Goal: Communication & Community: Participate in discussion

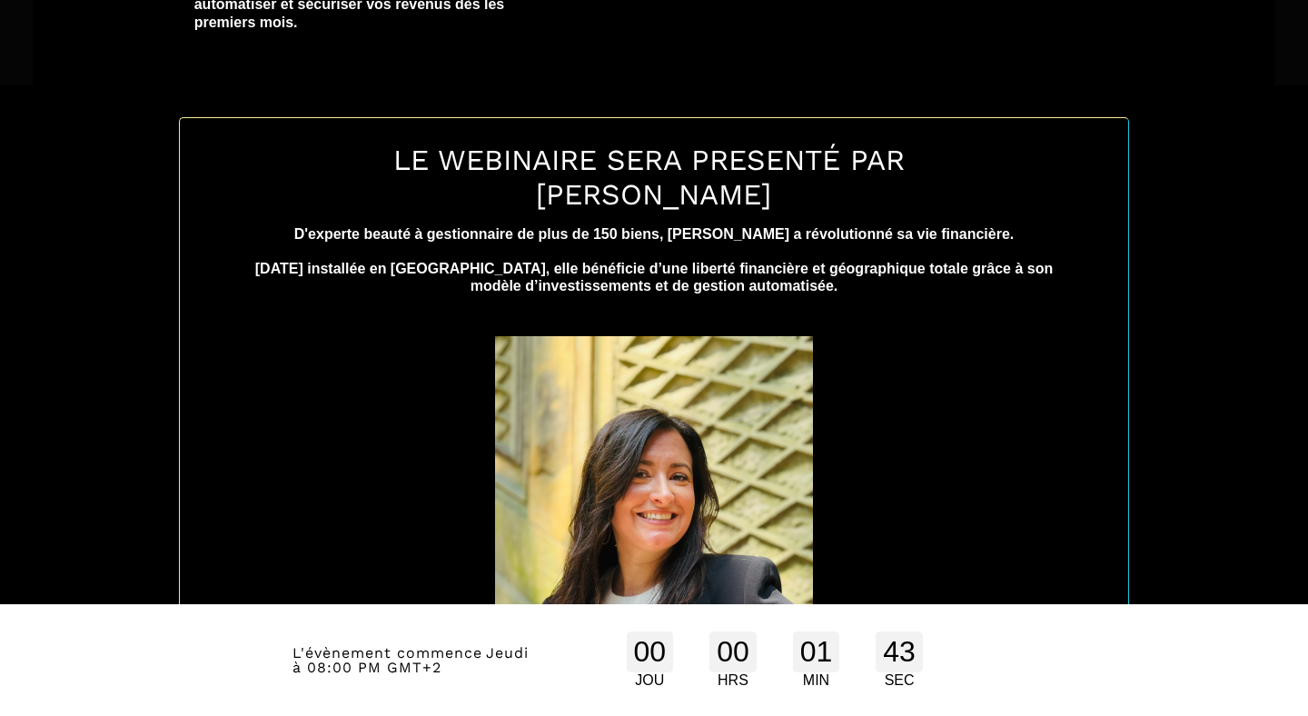
scroll to position [840, 0]
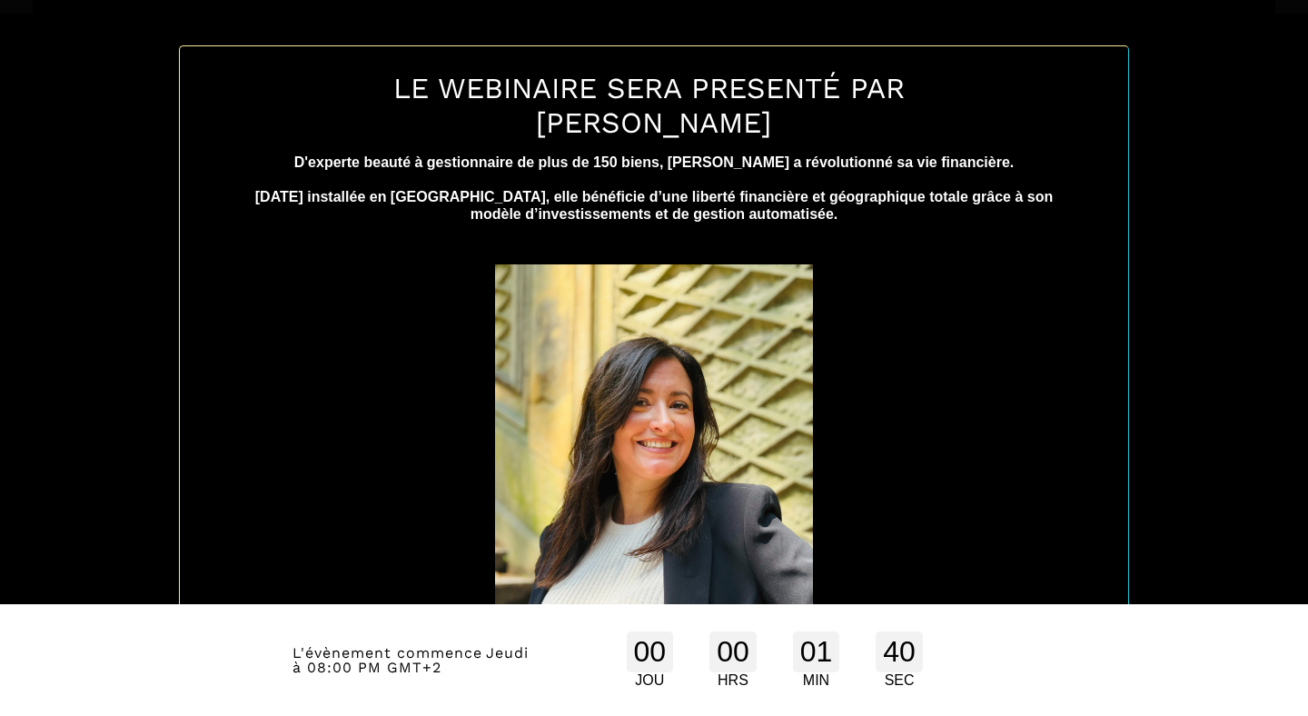
click at [506, 678] on div "L'évènement commence Jeudi à 08:00 PM GMT+2 00 JOU 00 HRS 01 MIN 40 SEC" at bounding box center [653, 659] width 723 height 75
click at [635, 497] on img at bounding box center [654, 476] width 318 height 424
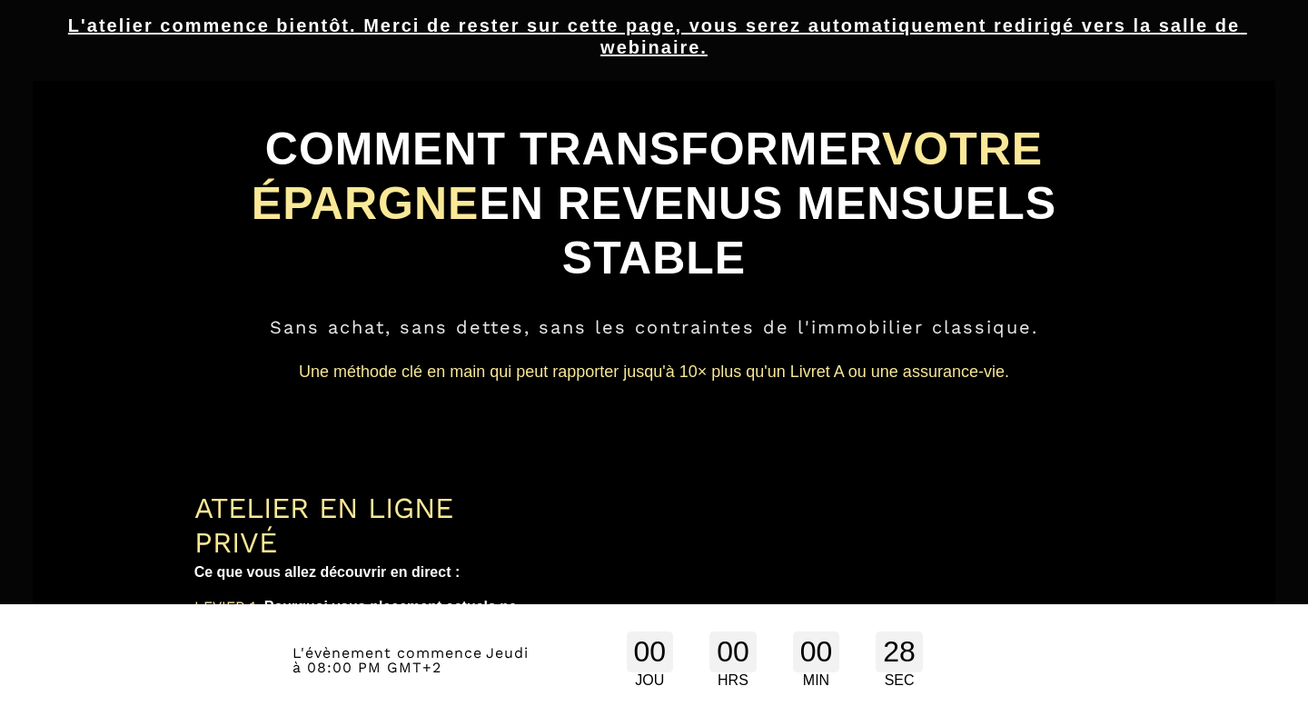
scroll to position [0, 0]
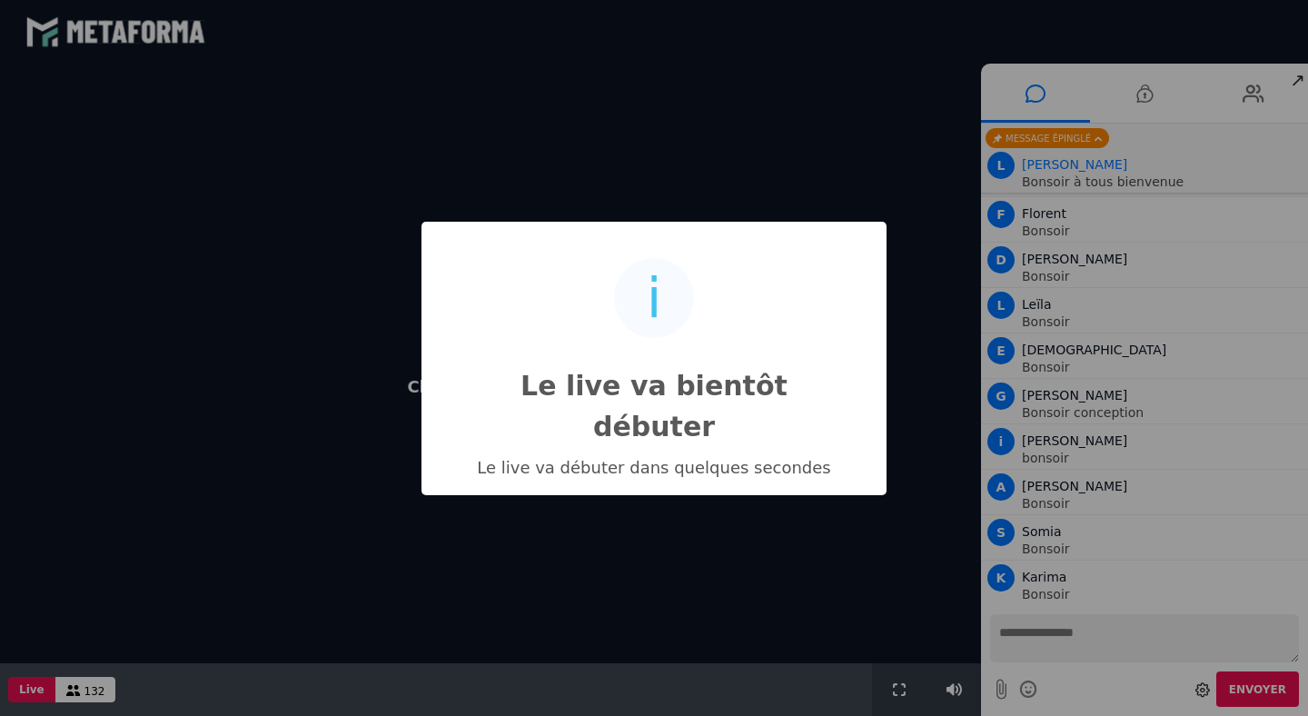
scroll to position [2696, 0]
click at [1102, 634] on div "i Le live va bientôt débuter × Le live va débuter dans quelques secondes OK No …" at bounding box center [654, 358] width 1308 height 716
click at [1036, 627] on div "i Le live va bientôt débuter × Le live va débuter dans quelques secondes OK No …" at bounding box center [654, 358] width 1308 height 716
click at [1013, 640] on div "i Le live va bientôt débuter × Le live va débuter dans quelques secondes OK No …" at bounding box center [654, 358] width 1308 height 716
click at [1008, 635] on div "i Le live va bientôt débuter × Le live va débuter dans quelques secondes OK No …" at bounding box center [654, 358] width 1308 height 716
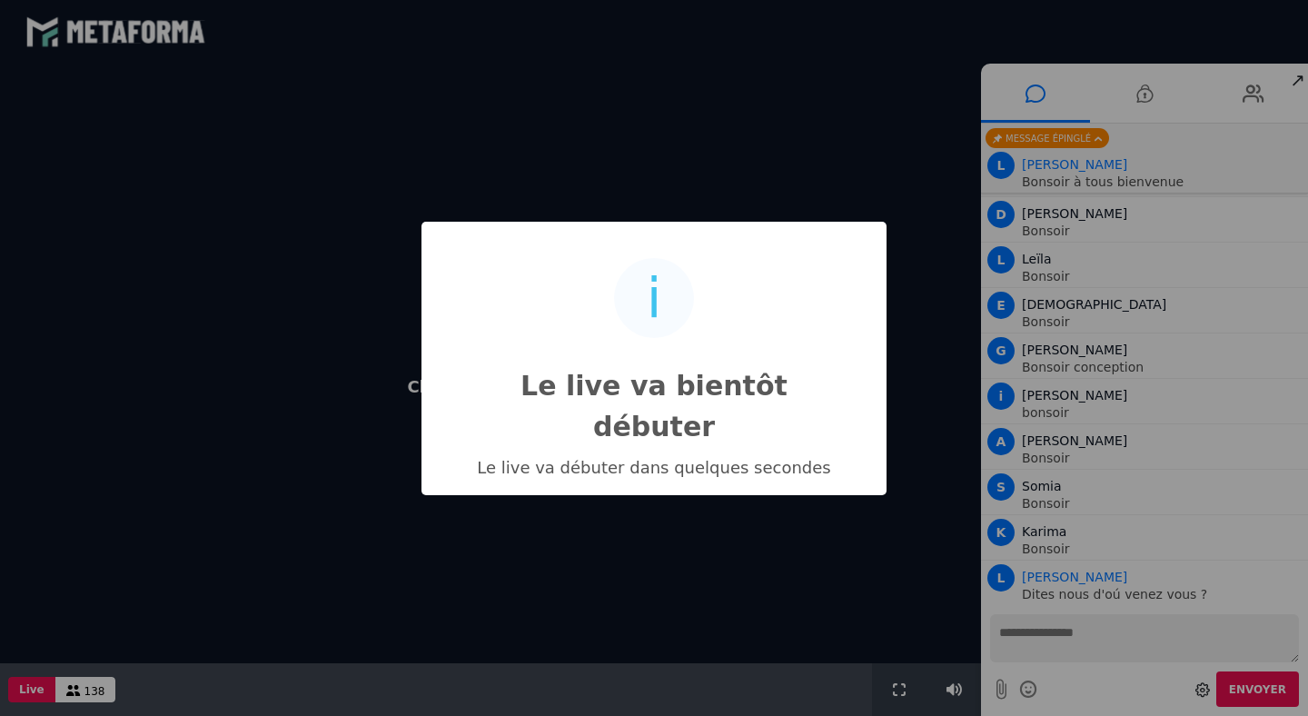
click at [1008, 635] on div "i Le live va bientôt débuter × Le live va débuter dans quelques secondes OK No …" at bounding box center [654, 358] width 1308 height 716
click at [1052, 634] on div "i Le live va bientôt débuter × Le live va débuter dans quelques secondes OK No …" at bounding box center [654, 358] width 1308 height 716
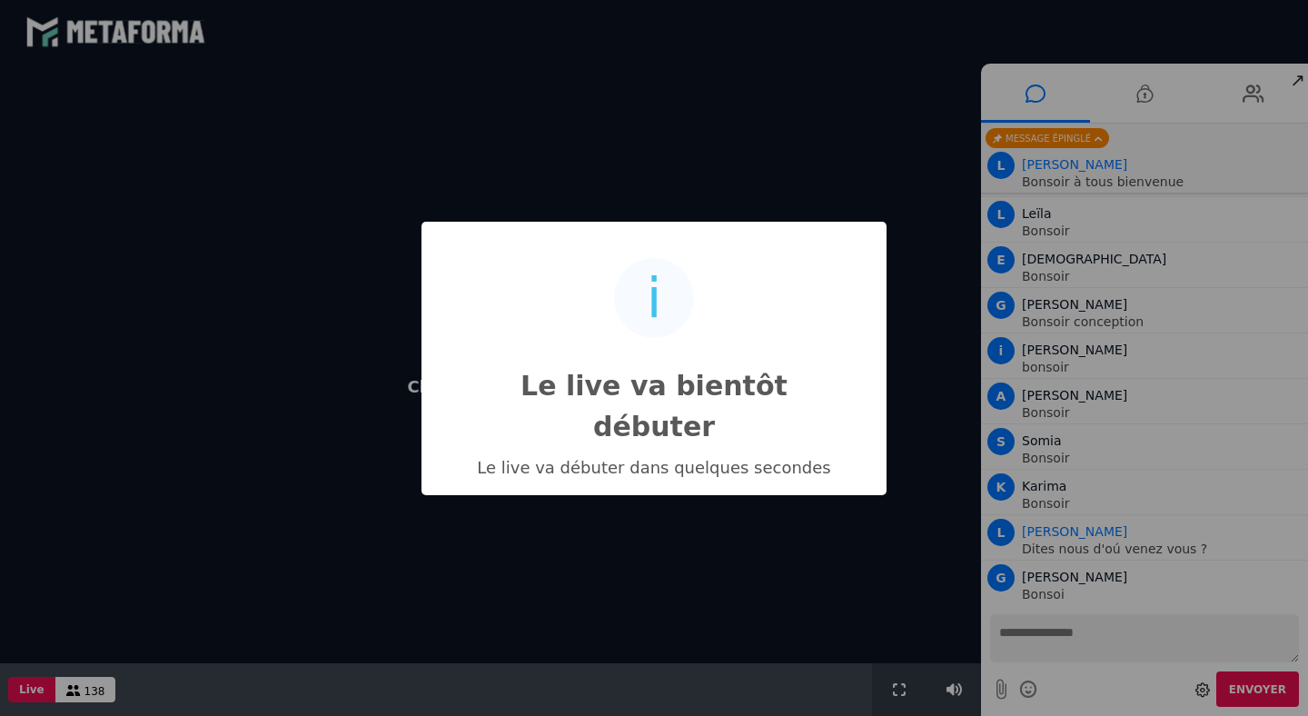
click at [1066, 631] on div "i Le live va bientôt débuter × Le live va débuter dans quelques secondes OK No …" at bounding box center [654, 358] width 1308 height 716
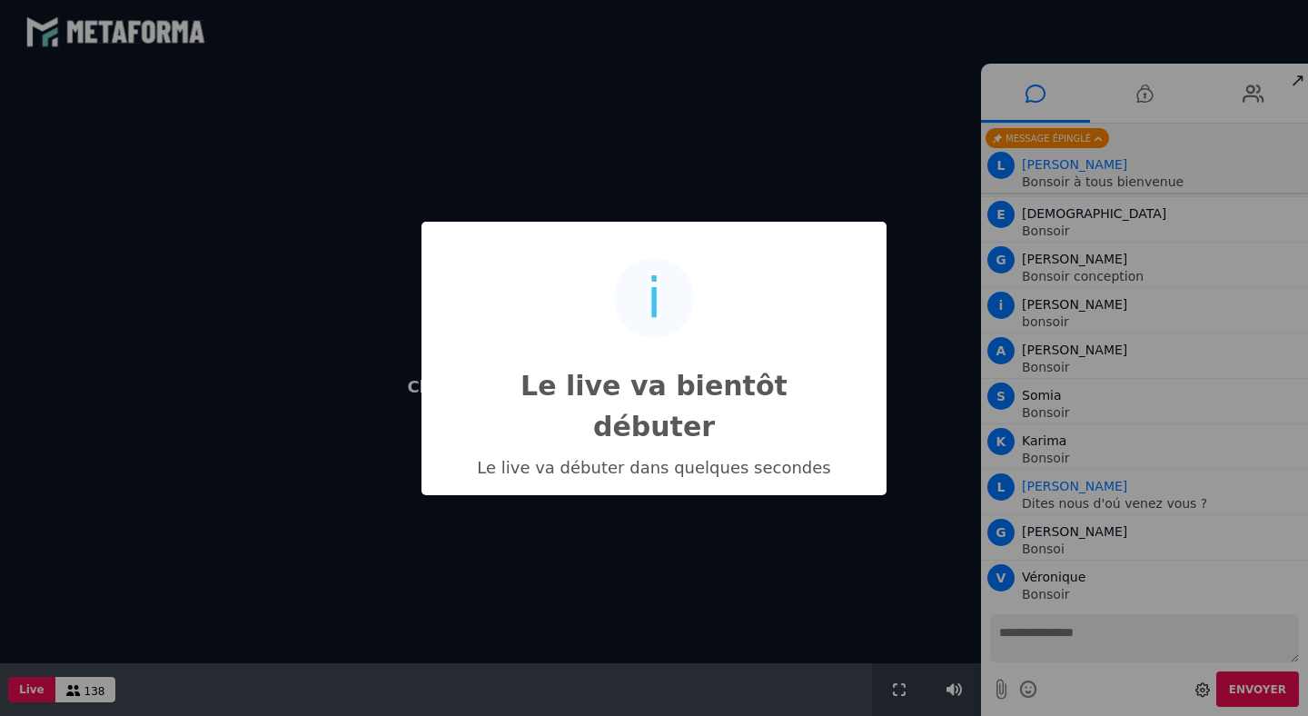
click at [1035, 630] on div "i Le live va bientôt débuter × Le live va débuter dans quelques secondes OK No …" at bounding box center [654, 358] width 1308 height 716
click at [1010, 633] on div "i Le live va bientôt débuter × Le live va débuter dans quelques secondes OK No …" at bounding box center [654, 358] width 1308 height 716
click at [1011, 633] on div "i Le live va bientôt débuter × Le live va débuter dans quelques secondes OK No …" at bounding box center [654, 358] width 1308 height 716
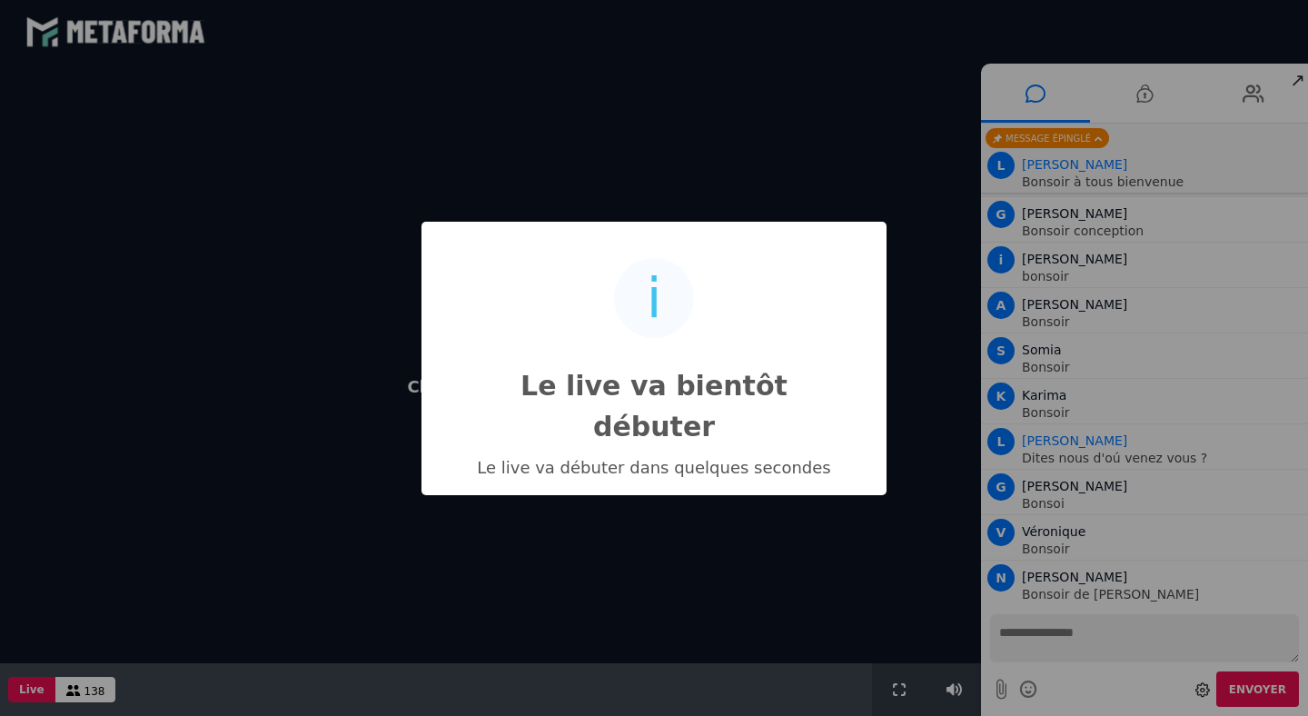
click at [984, 643] on div "i Le live va bientôt débuter × Le live va débuter dans quelques secondes OK No …" at bounding box center [654, 358] width 1308 height 716
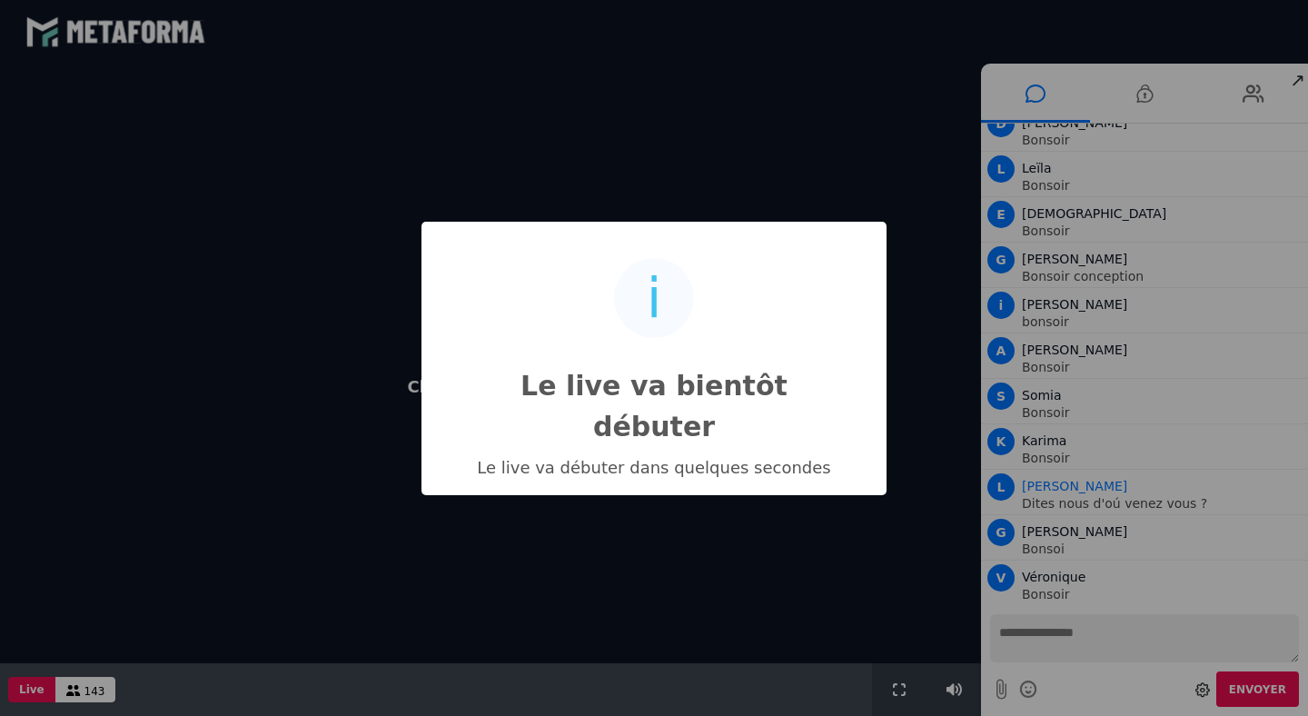
click at [984, 643] on div "i Le live va bientôt débuter × Le live va débuter dans quelques secondes OK No …" at bounding box center [654, 358] width 1308 height 716
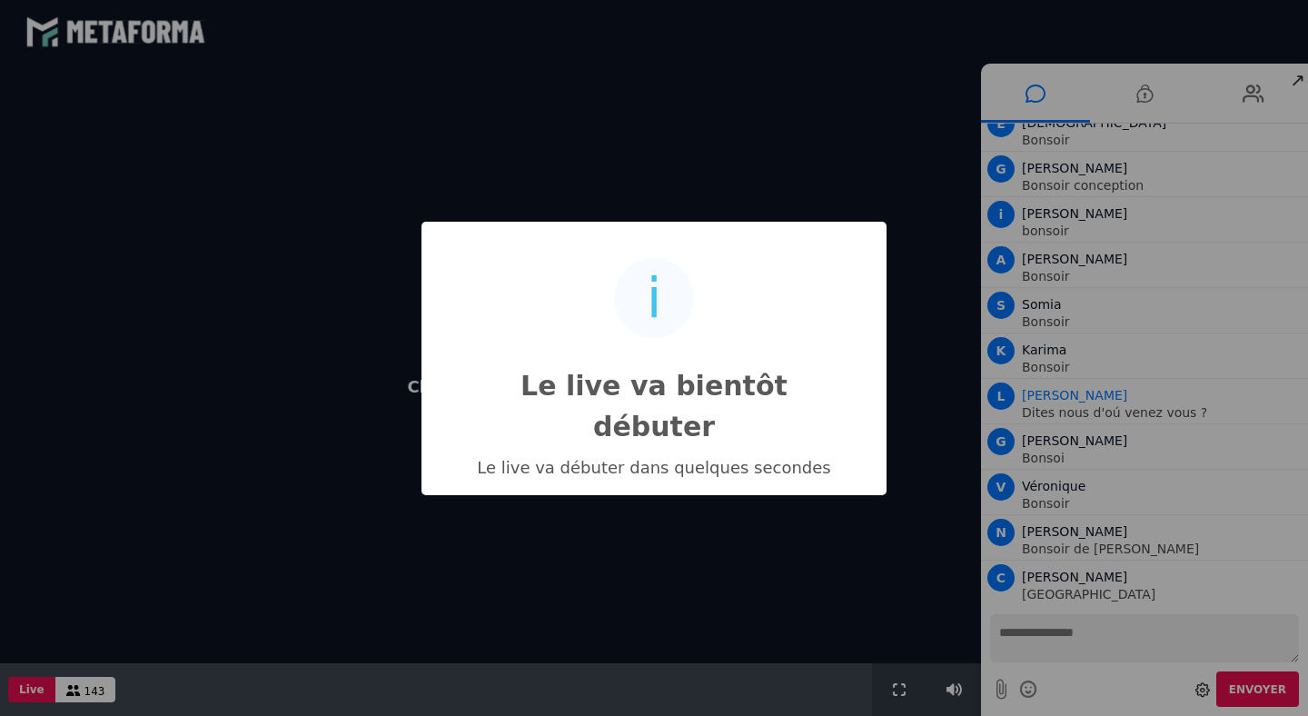
click at [1025, 630] on div "i Le live va bientôt débuter × Le live va débuter dans quelques secondes OK No …" at bounding box center [654, 358] width 1308 height 716
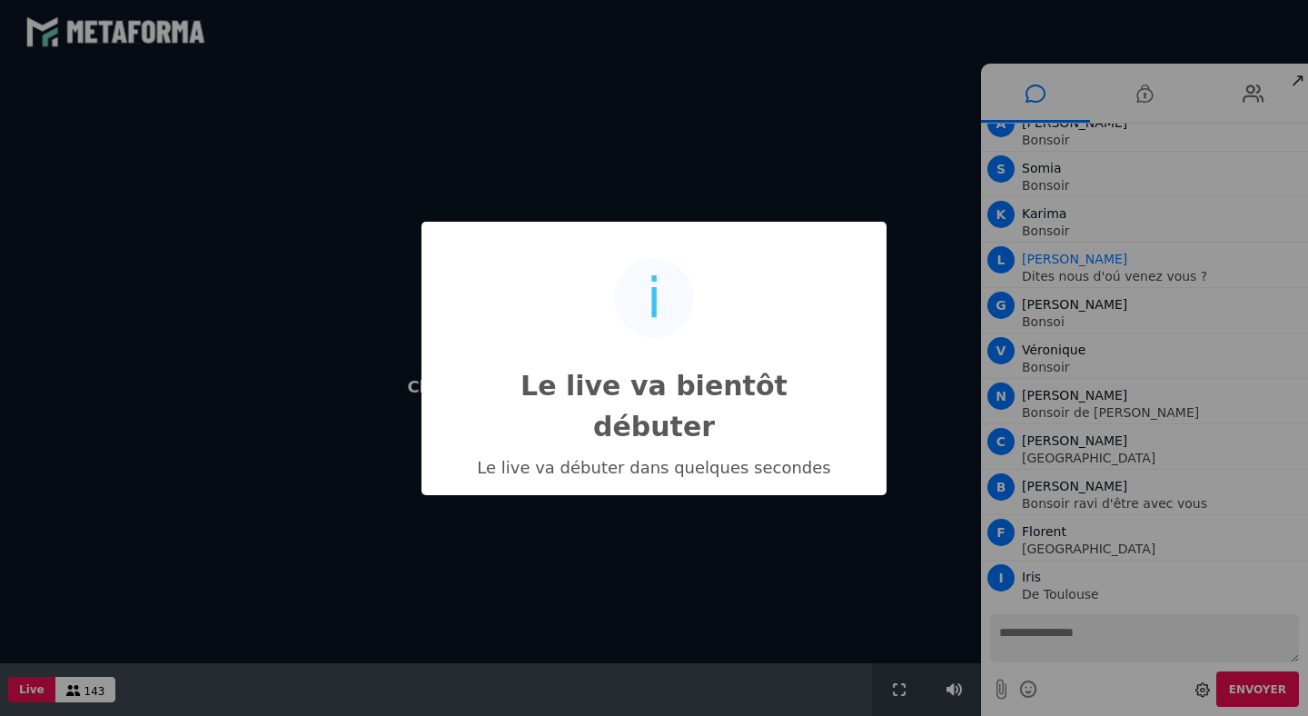
scroll to position [3105, 0]
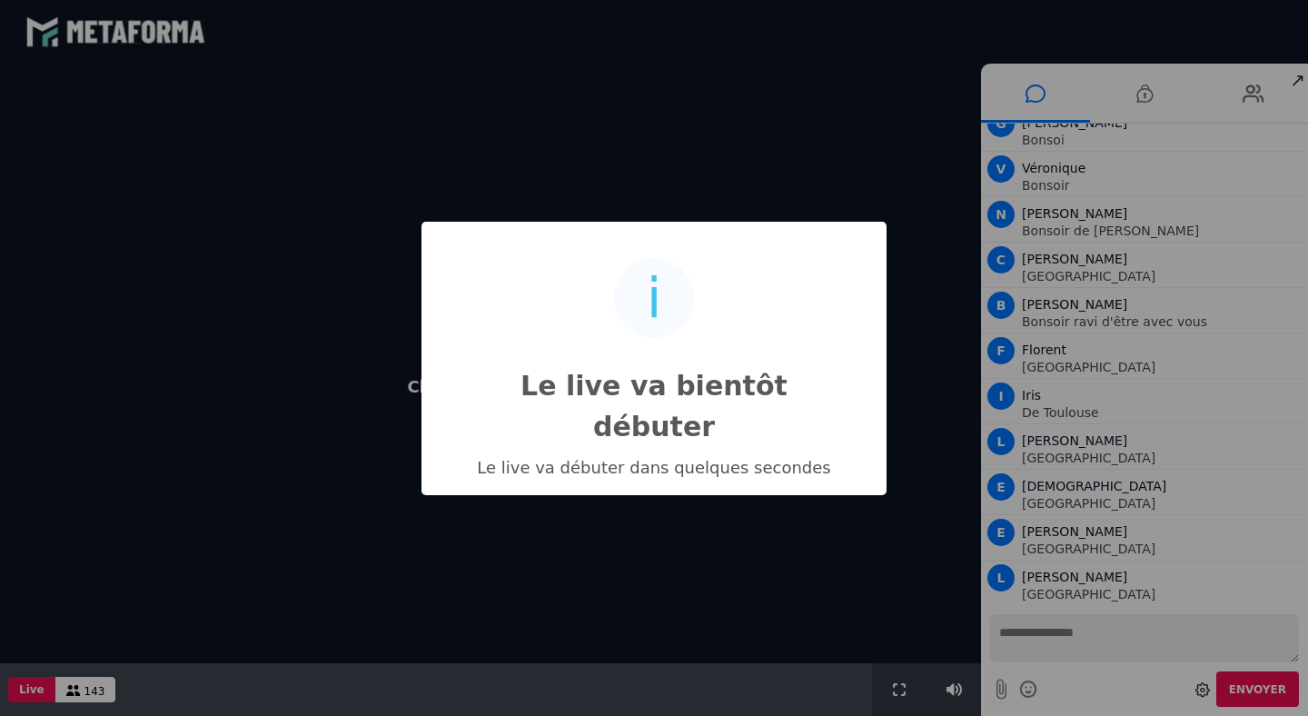
click at [1051, 627] on div "i Le live va bientôt débuter × Le live va débuter dans quelques secondes OK No …" at bounding box center [654, 358] width 1308 height 716
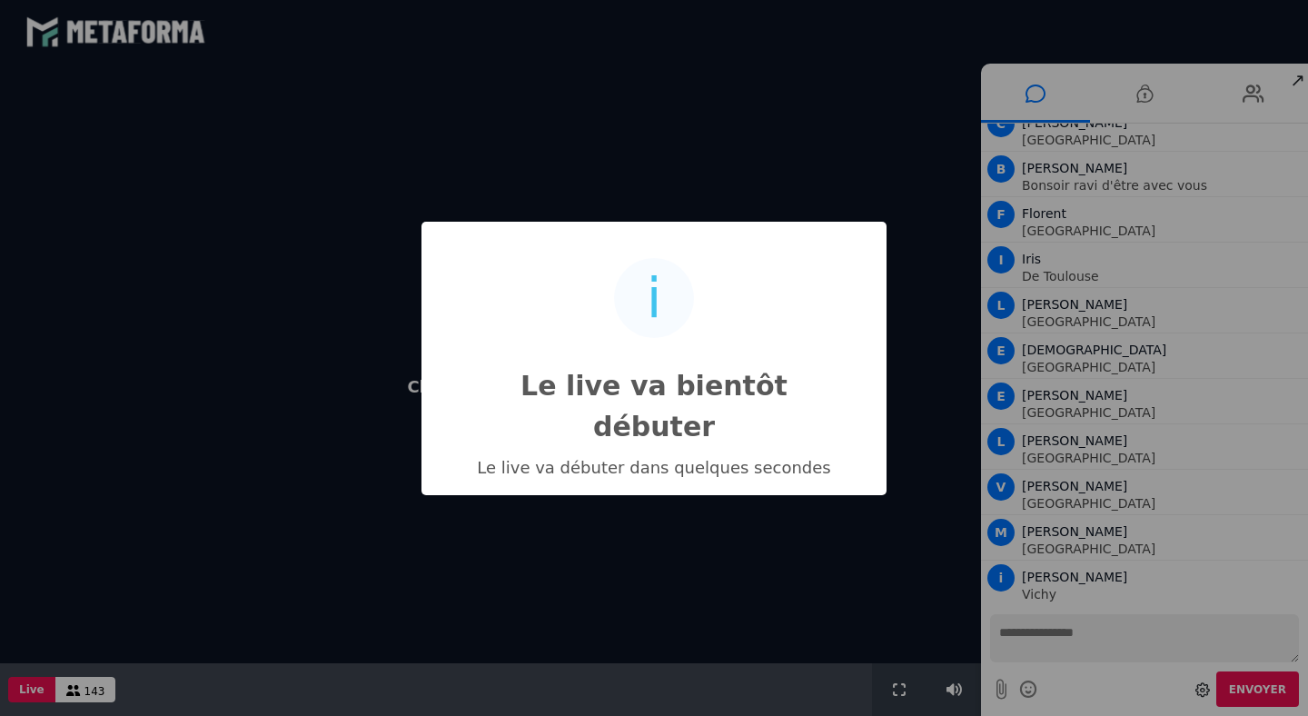
scroll to position [3423, 0]
click at [1033, 99] on div "i Le live va bientôt débuter × Le live va débuter dans quelques secondes OK No …" at bounding box center [654, 358] width 1308 height 716
click at [1033, 637] on div "i Le live va bientôt débuter × Le live va débuter dans quelques secondes OK No …" at bounding box center [654, 358] width 1308 height 716
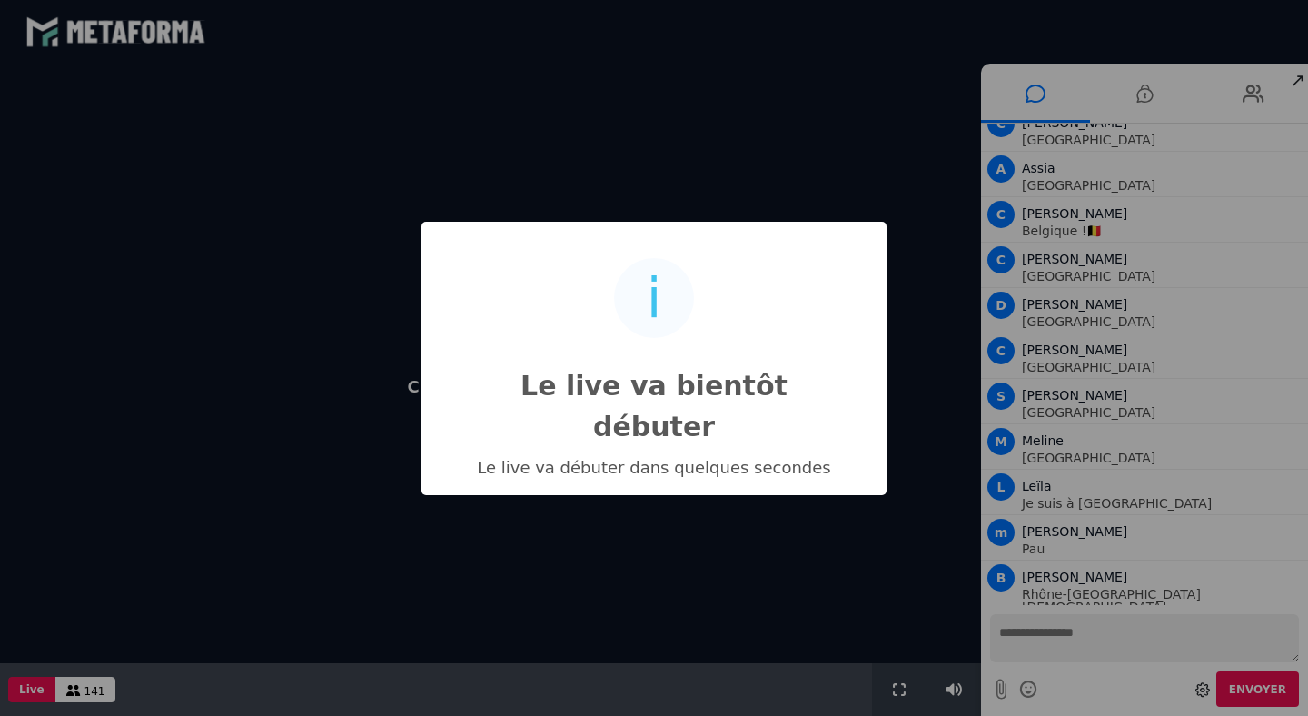
click at [1033, 637] on div "i Le live va bientôt débuter × Le live va débuter dans quelques secondes OK No …" at bounding box center [654, 358] width 1308 height 716
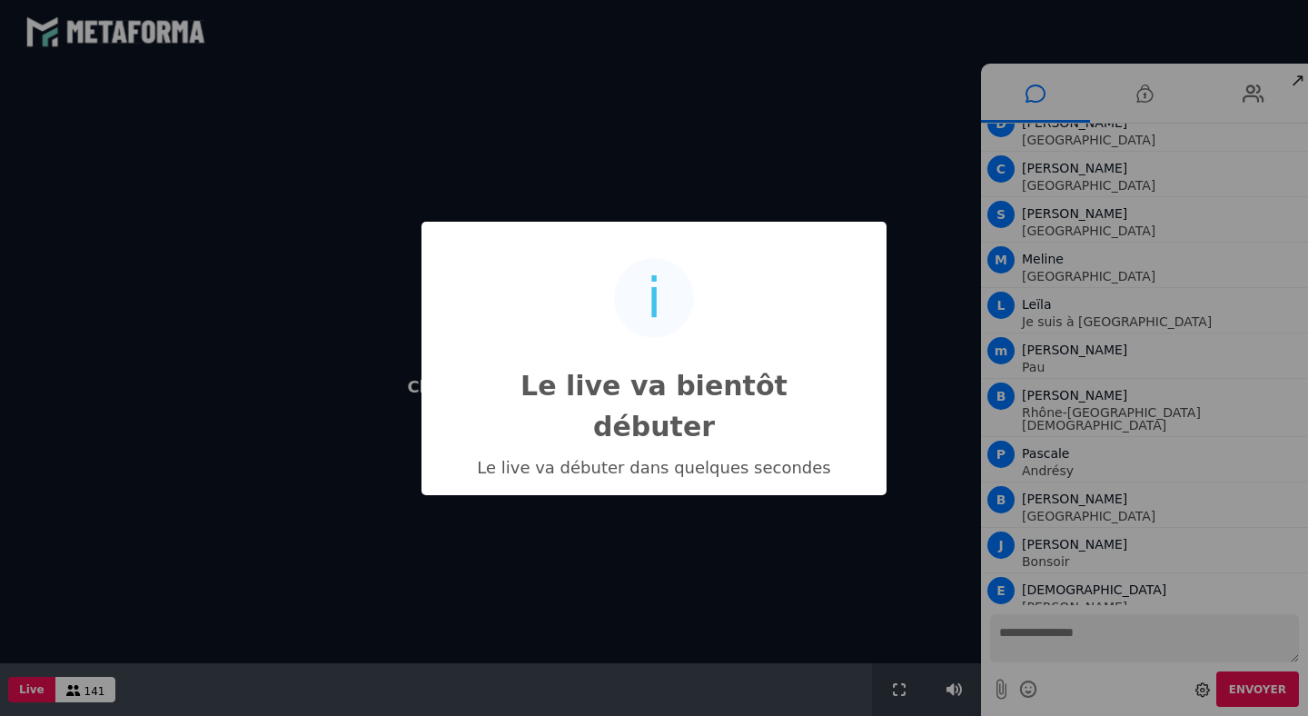
click at [1034, 637] on div "i Le live va bientôt débuter × Le live va débuter dans quelques secondes OK No …" at bounding box center [654, 358] width 1308 height 716
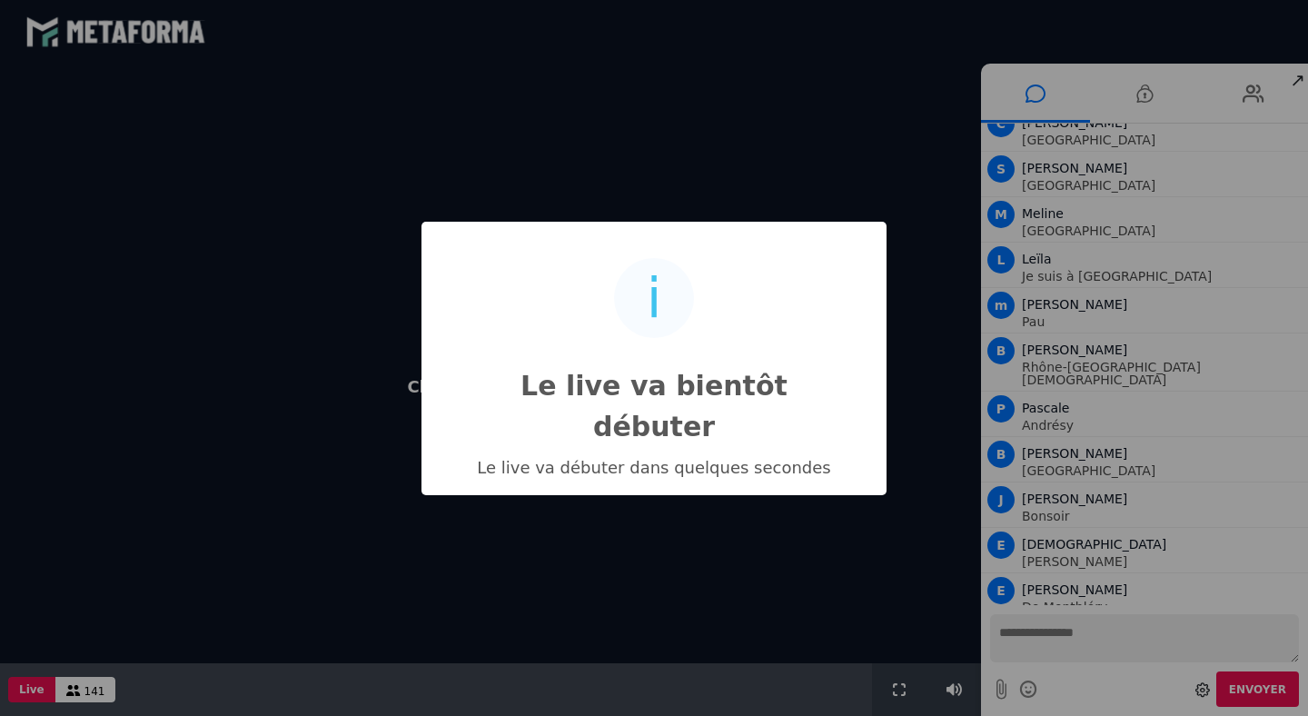
click at [1034, 637] on div "i Le live va bientôt débuter × Le live va débuter dans quelques secondes OK No …" at bounding box center [654, 358] width 1308 height 716
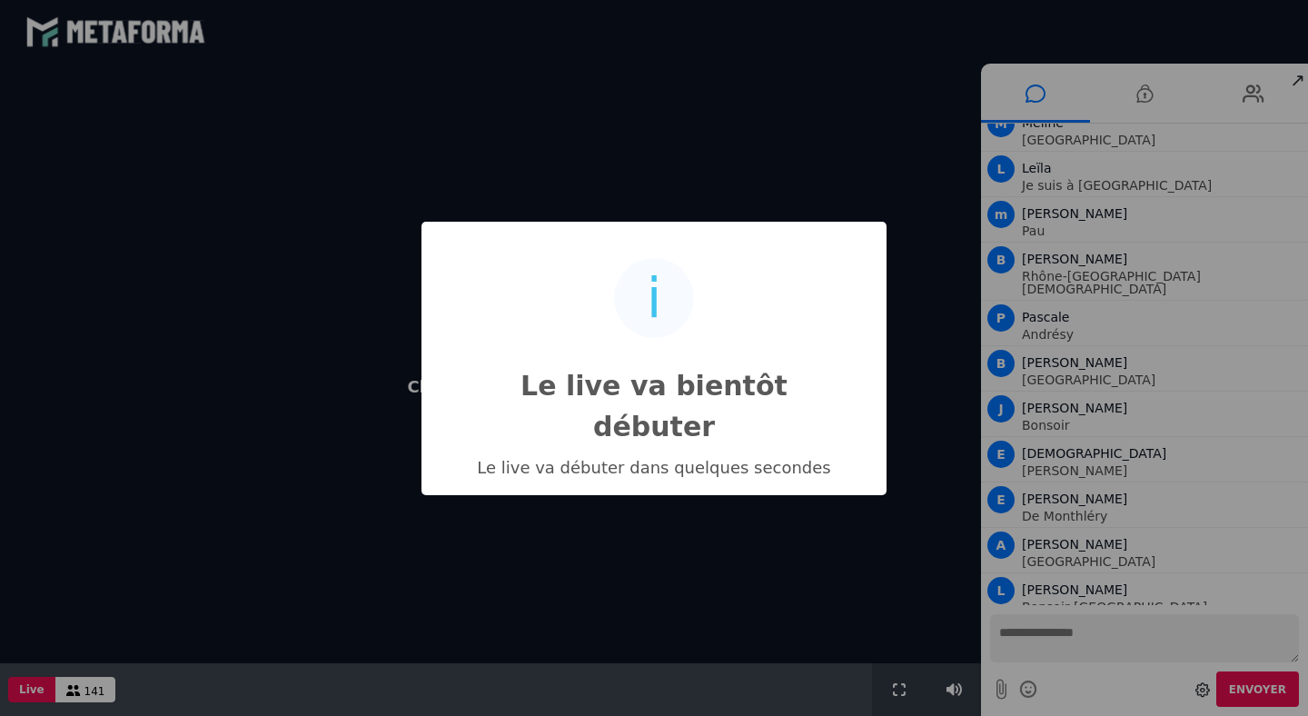
click at [1031, 637] on div "i Le live va bientôt débuter × Le live va débuter dans quelques secondes OK No …" at bounding box center [654, 358] width 1308 height 716
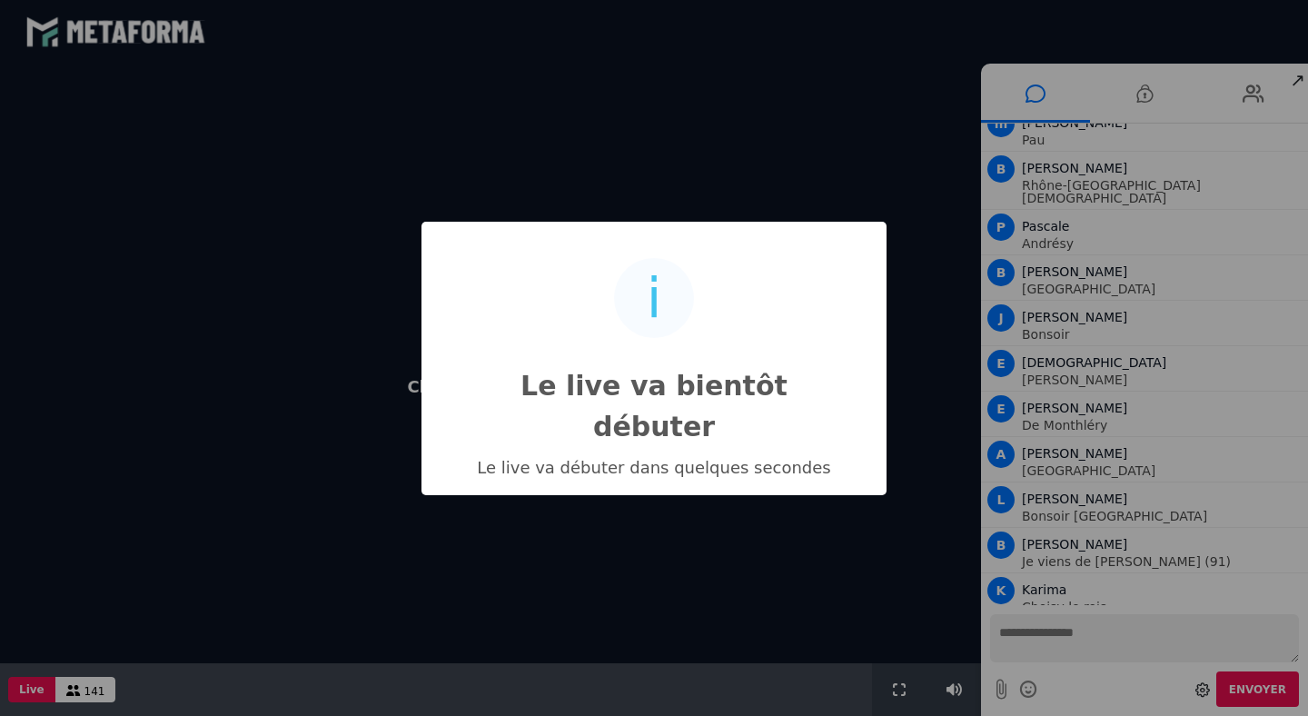
click at [1033, 94] on div "i Le live va bientôt débuter × Le live va débuter dans quelques secondes OK No …" at bounding box center [654, 358] width 1308 height 716
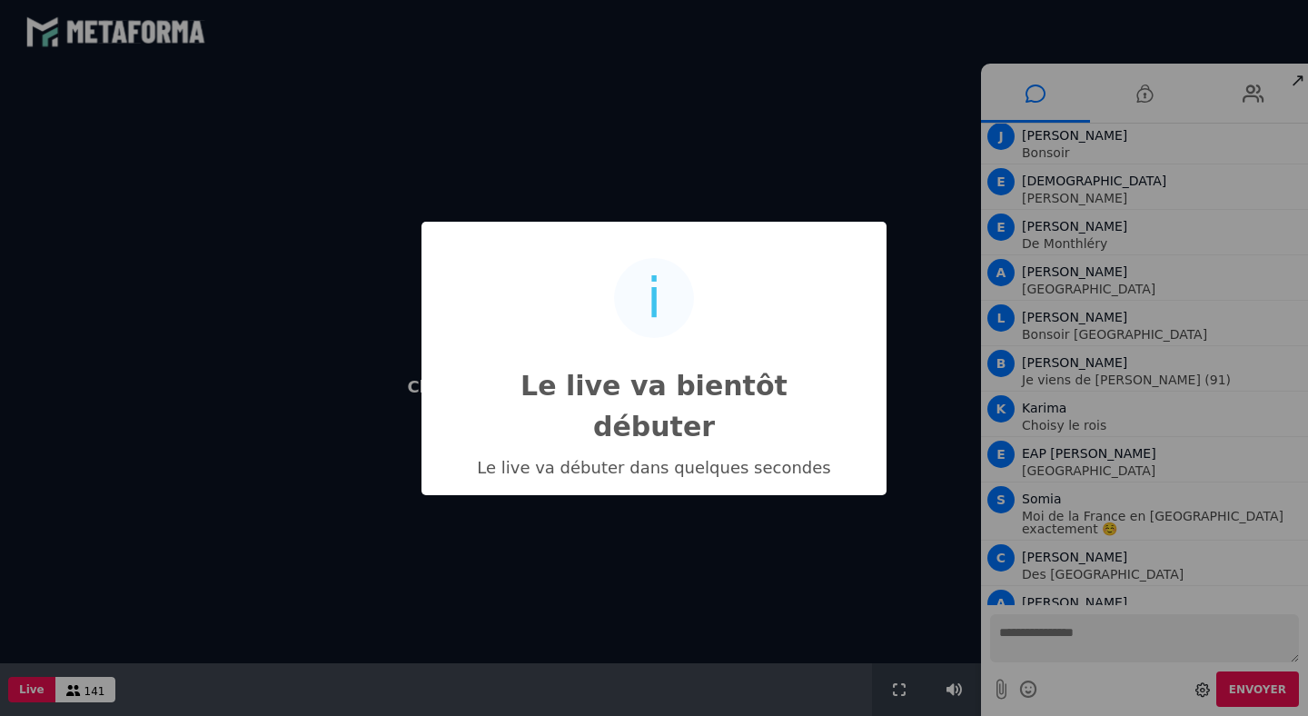
scroll to position [5148, 0]
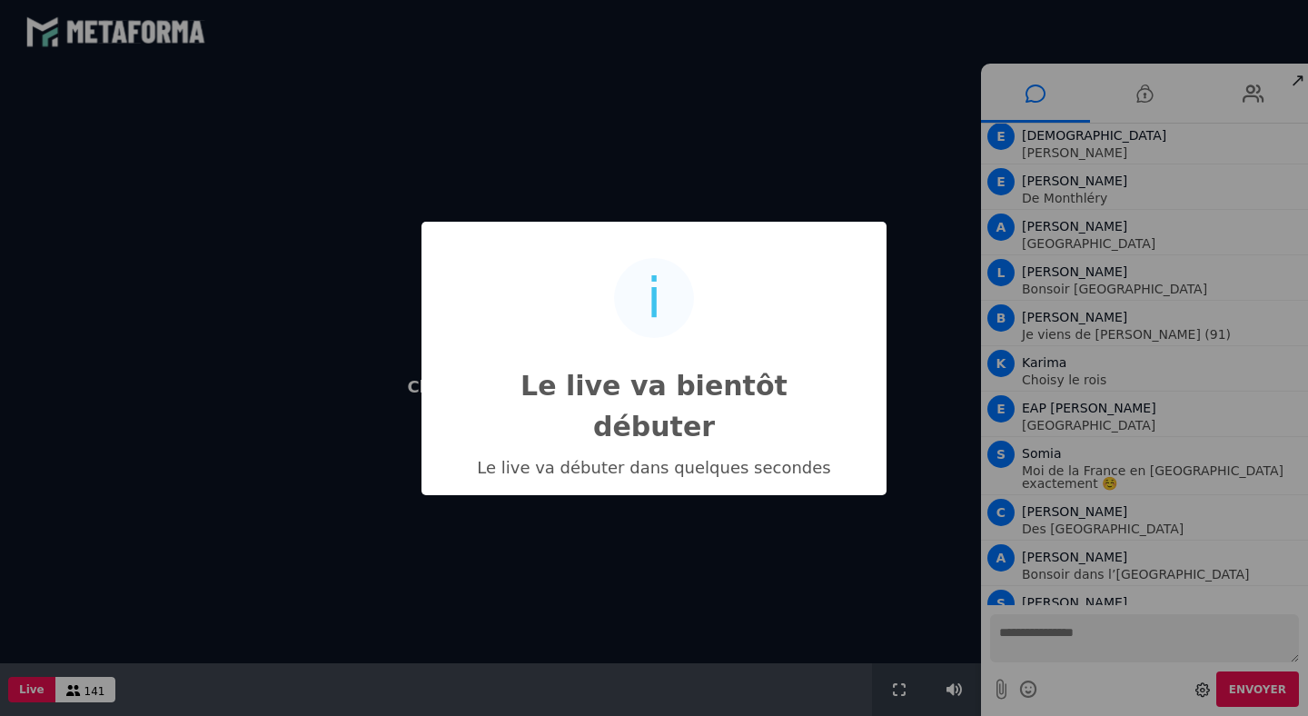
click at [1214, 669] on div "i Le live va bientôt débuter × Le live va débuter dans quelques secondes OK No …" at bounding box center [654, 358] width 1308 height 716
click at [1240, 633] on div "i Le live va bientôt débuter × Le live va débuter dans quelques secondes OK No …" at bounding box center [654, 358] width 1308 height 716
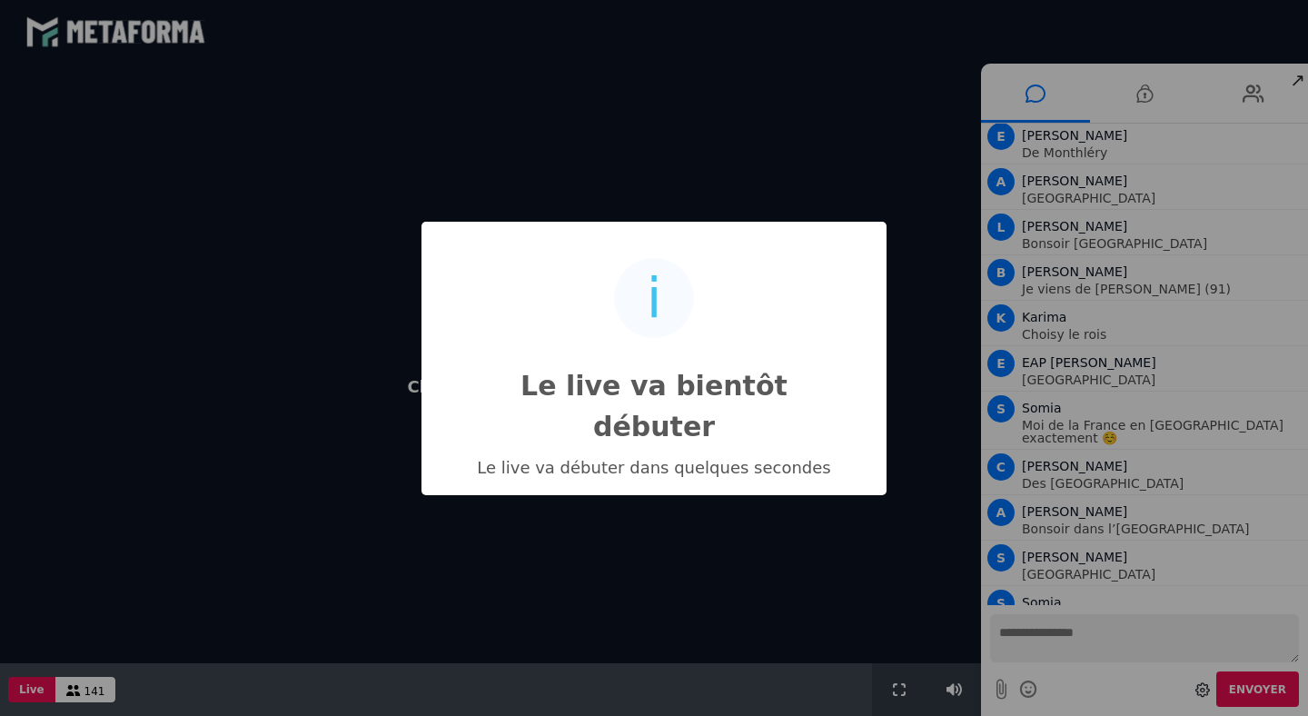
scroll to position [5239, 0]
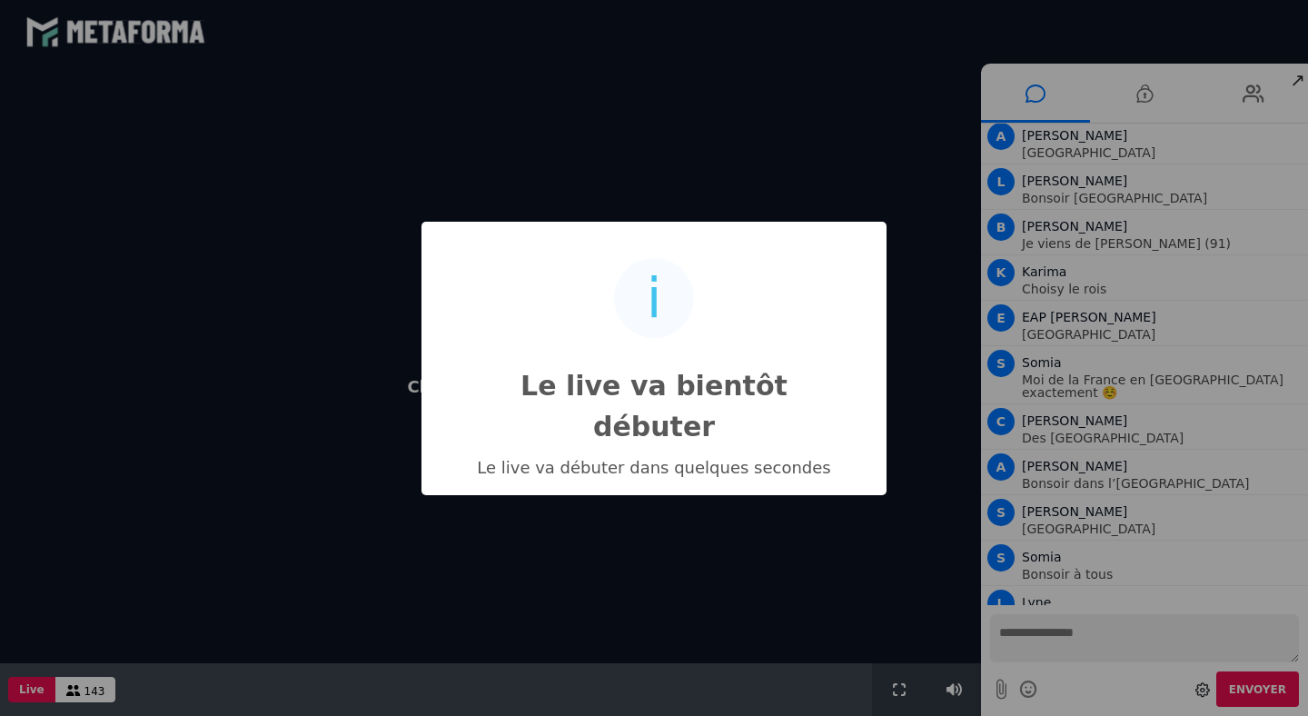
click at [1037, 95] on div "i Le live va bientôt débuter × Le live va débuter dans quelques secondes OK No …" at bounding box center [654, 358] width 1308 height 716
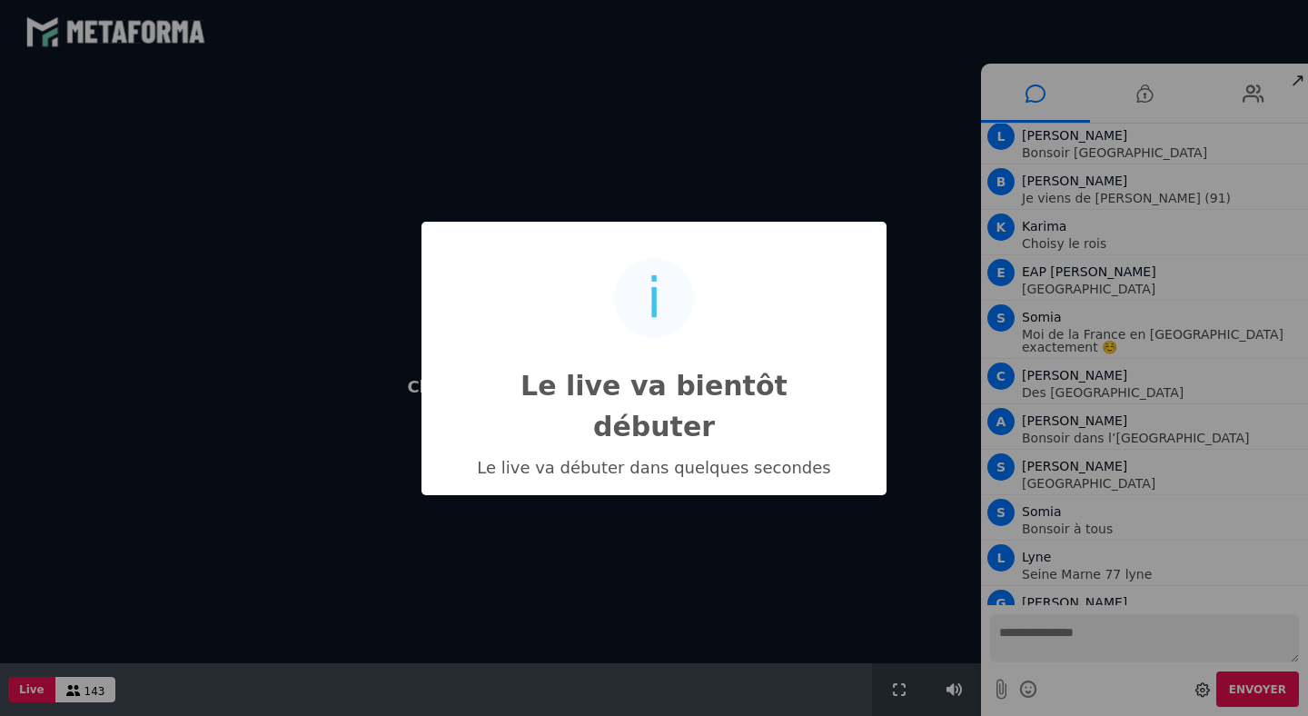
click at [1083, 647] on div "i Le live va bientôt débuter × Le live va débuter dans quelques secondes OK No …" at bounding box center [654, 358] width 1308 height 716
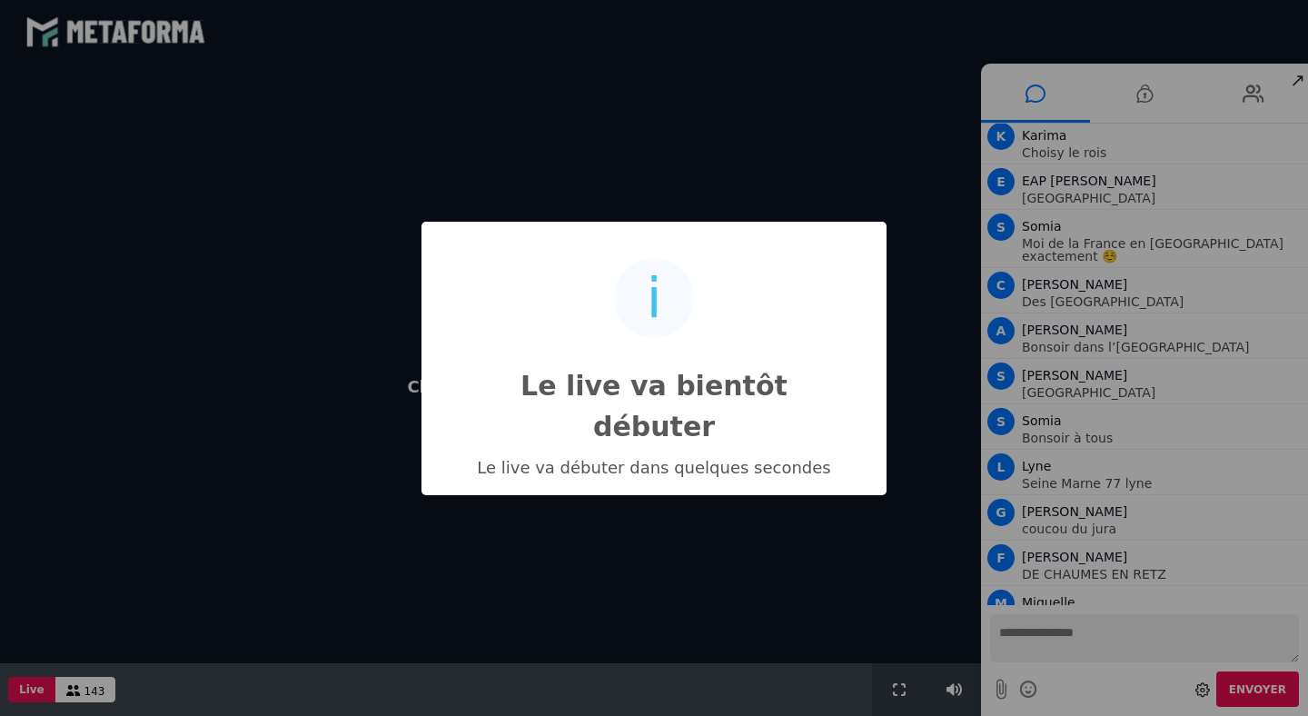
scroll to position [5420, 0]
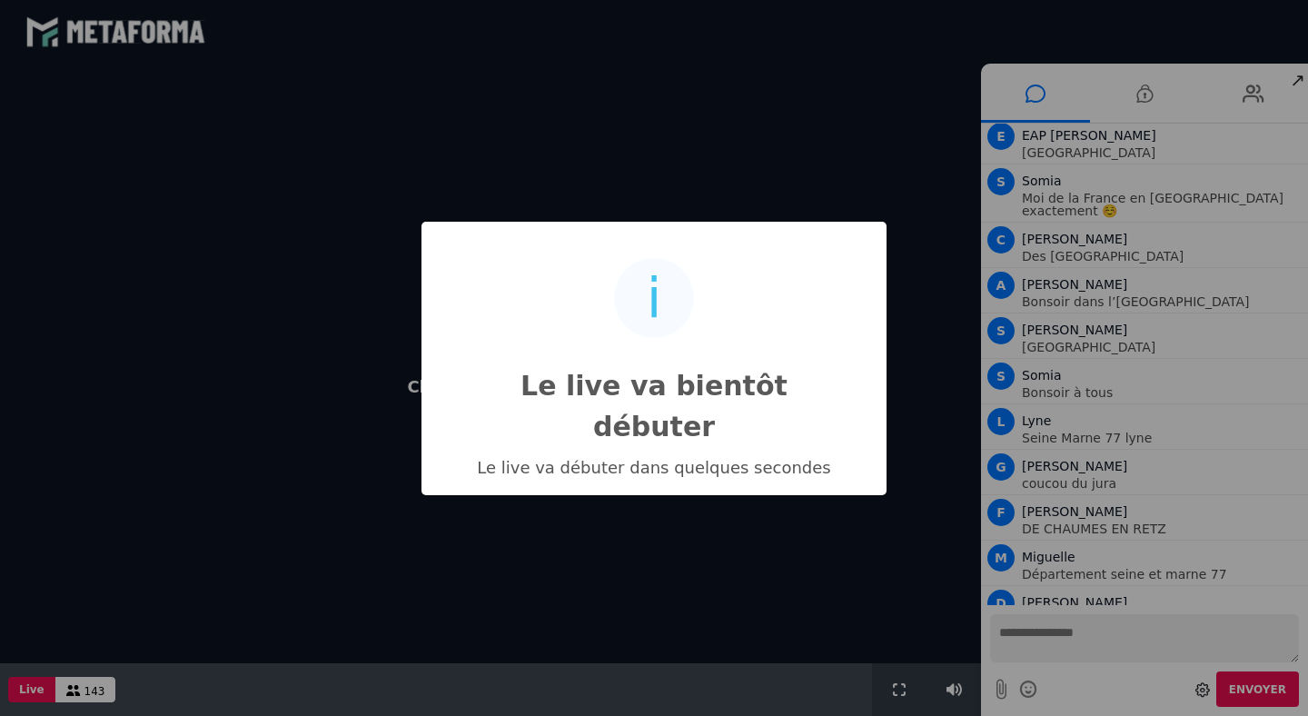
click at [1084, 650] on div "i Le live va bientôt débuter × Le live va débuter dans quelques secondes OK No …" at bounding box center [654, 358] width 1308 height 716
click at [1085, 650] on div "i Le live va bientôt débuter × Le live va débuter dans quelques secondes OK No …" at bounding box center [654, 358] width 1308 height 716
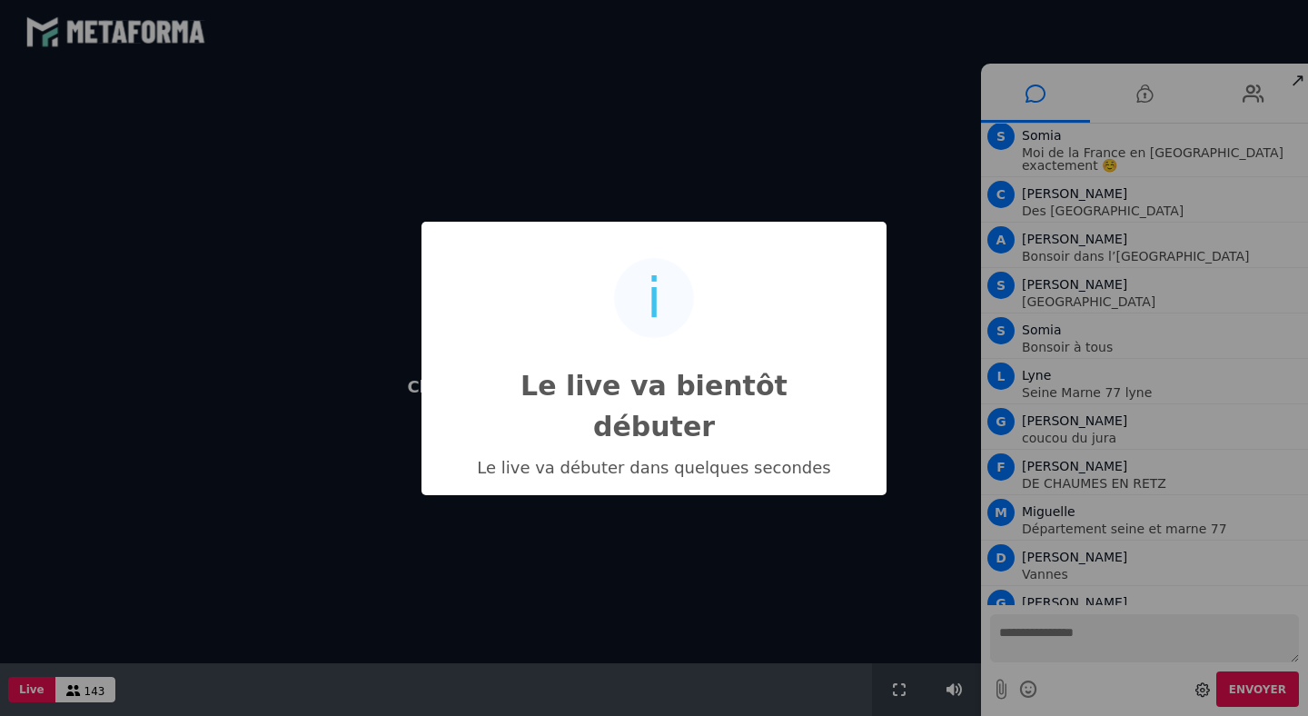
click at [1085, 651] on div "i Le live va bientôt débuter × Le live va débuter dans quelques secondes OK No …" at bounding box center [654, 358] width 1308 height 716
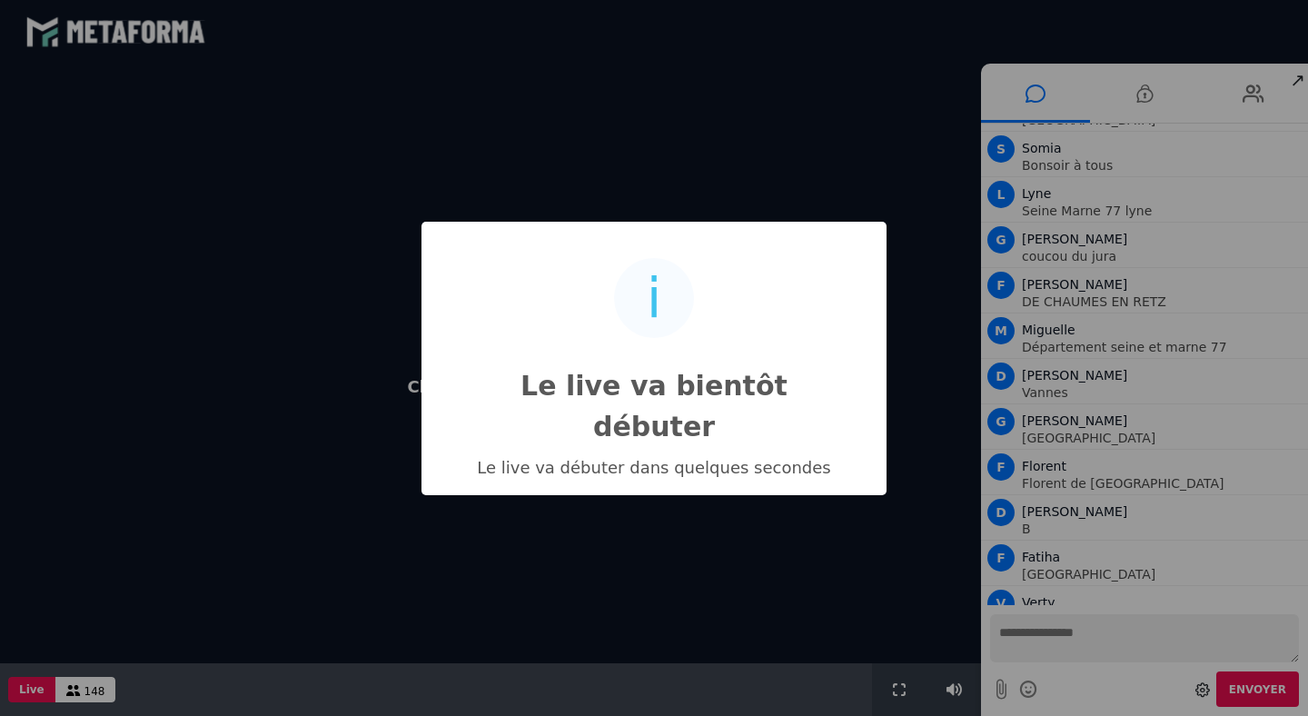
scroll to position [5693, 0]
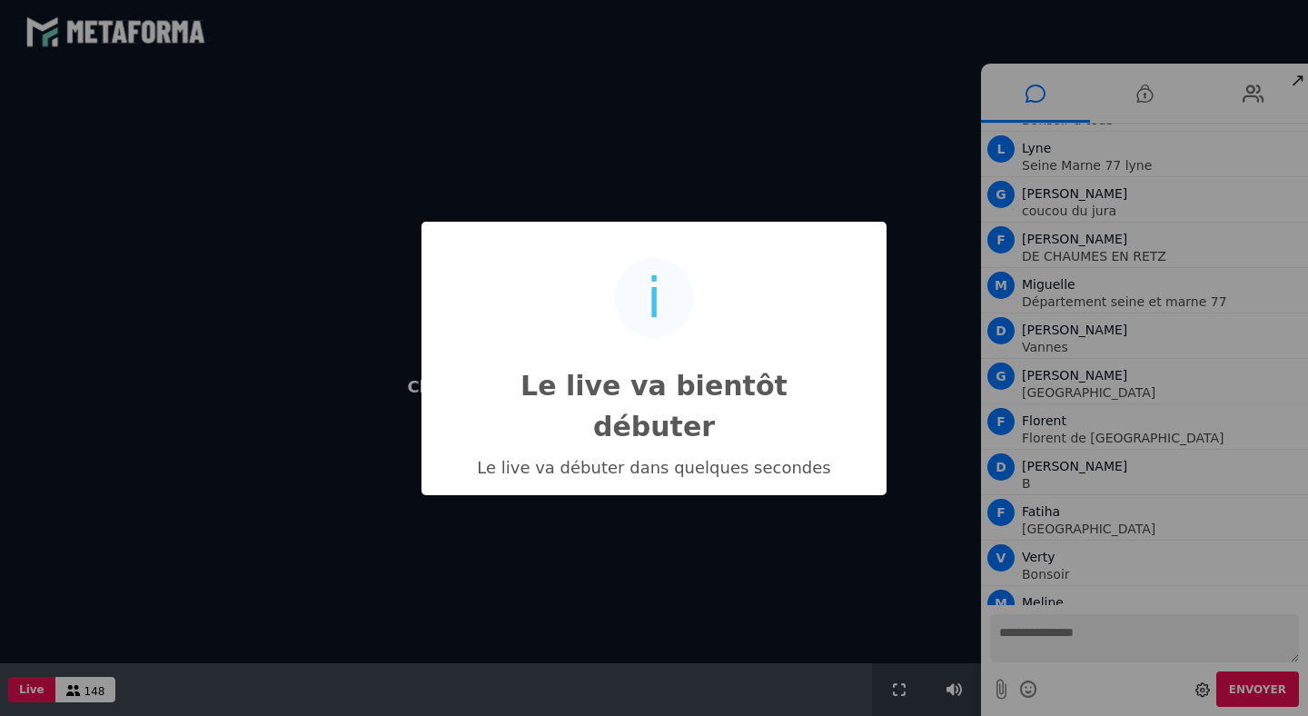
click at [1074, 637] on div "i Le live va bientôt débuter × Le live va débuter dans quelques secondes OK No …" at bounding box center [654, 358] width 1308 height 716
click at [1074, 638] on div "i Le live va bientôt débuter × Le live va débuter dans quelques secondes OK No …" at bounding box center [654, 358] width 1308 height 716
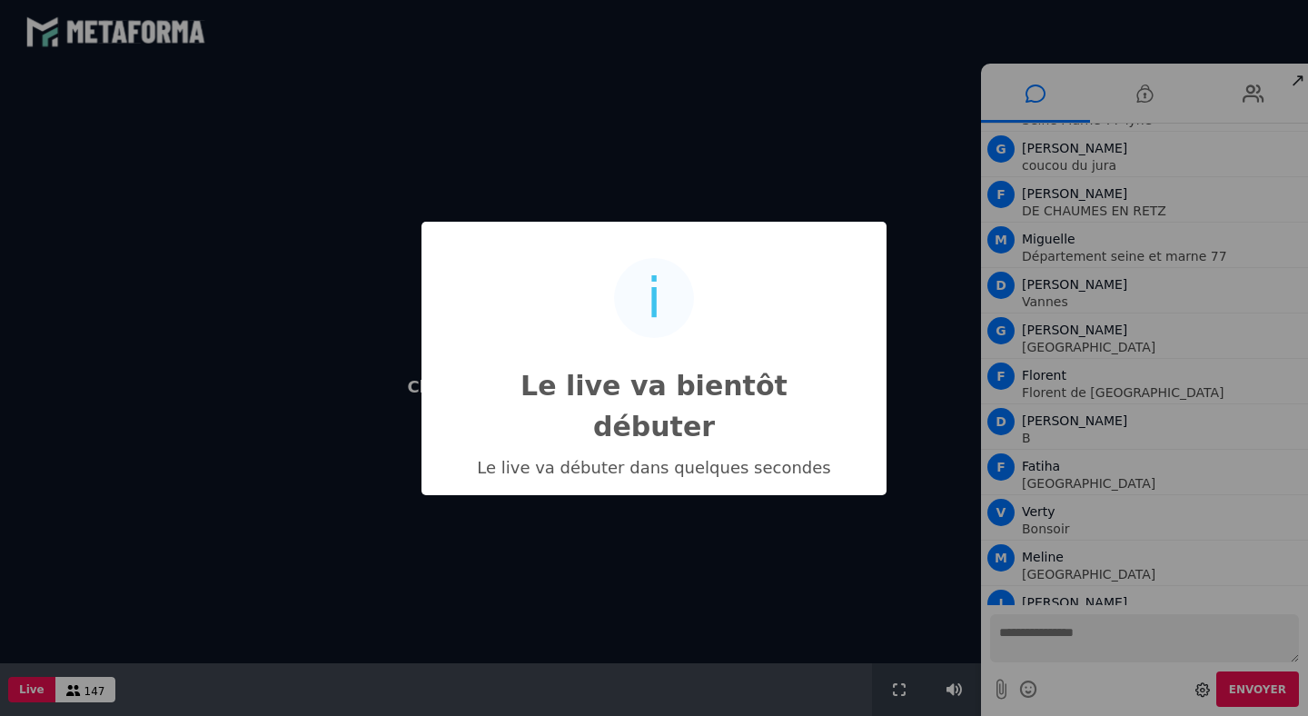
click at [1010, 636] on div "i Le live va bientôt débuter × Le live va débuter dans quelques secondes OK No …" at bounding box center [654, 358] width 1308 height 716
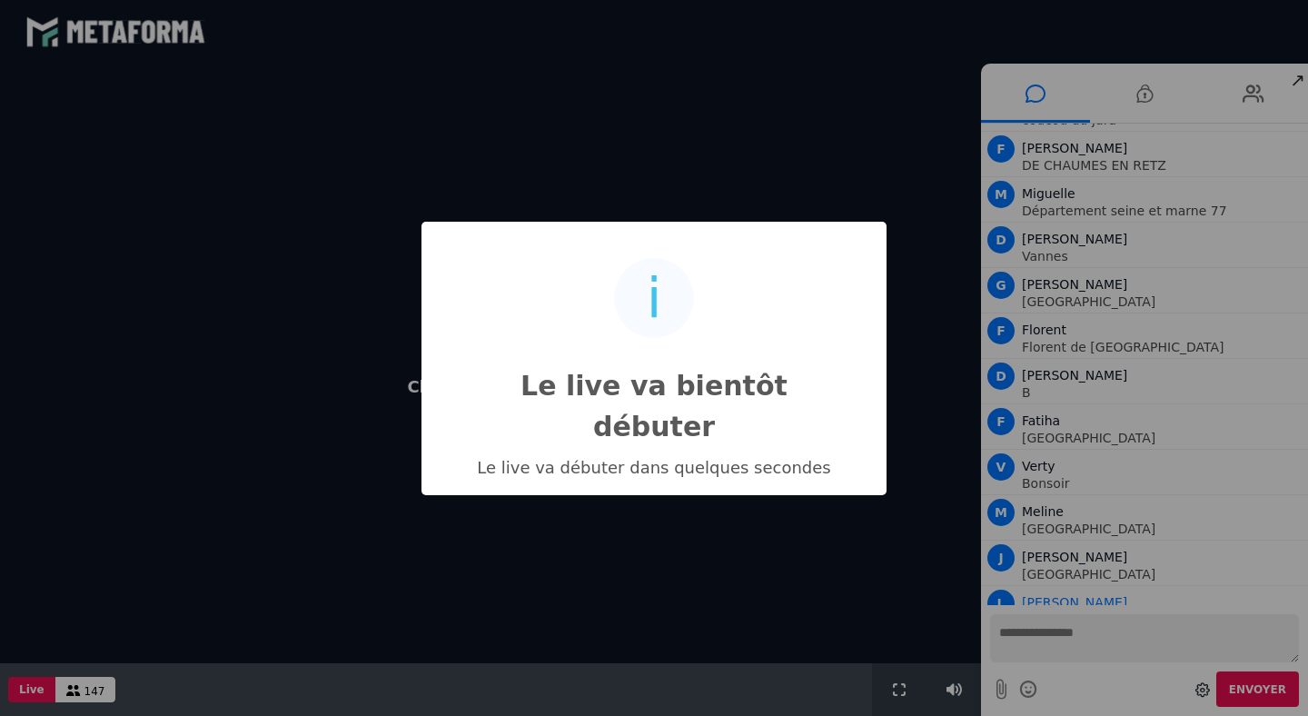
scroll to position [5829, 0]
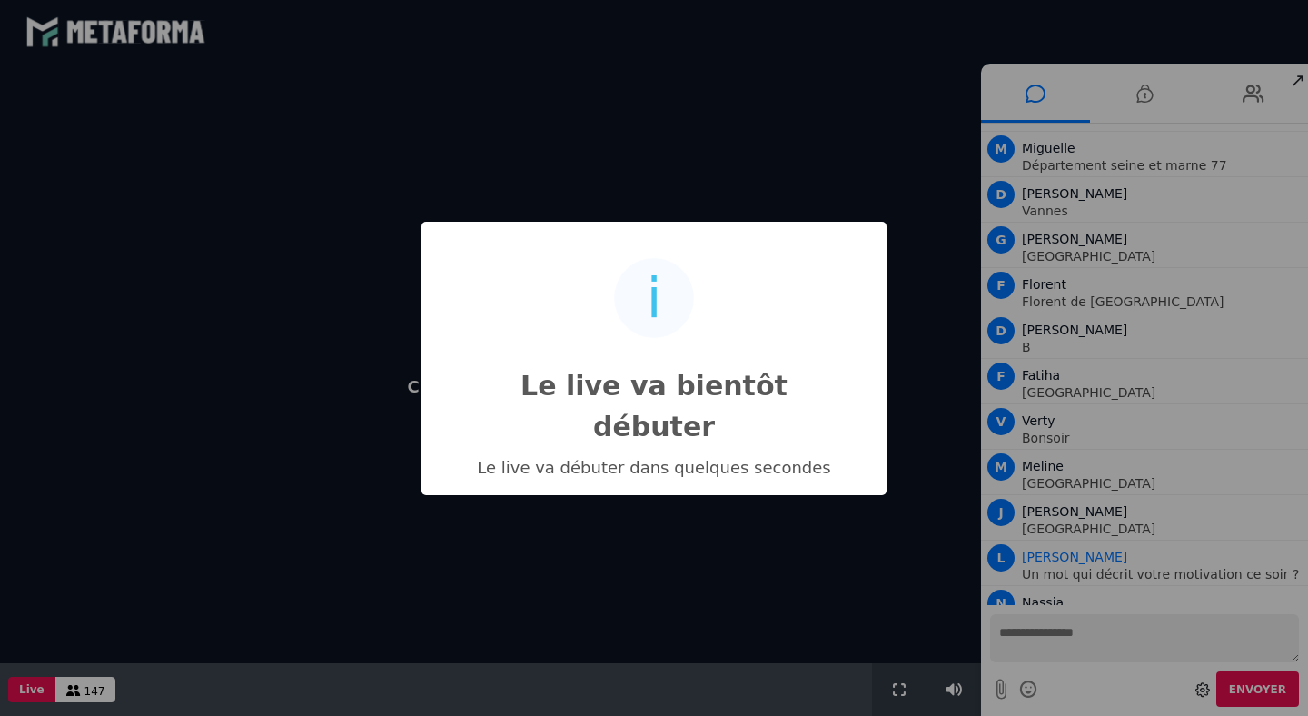
click at [1203, 693] on div "i Le live va bientôt débuter × Le live va débuter dans quelques secondes OK No …" at bounding box center [654, 358] width 1308 height 716
click at [1307, 684] on div "i Le live va bientôt débuter × Le live va débuter dans quelques secondes OK No …" at bounding box center [654, 358] width 1308 height 716
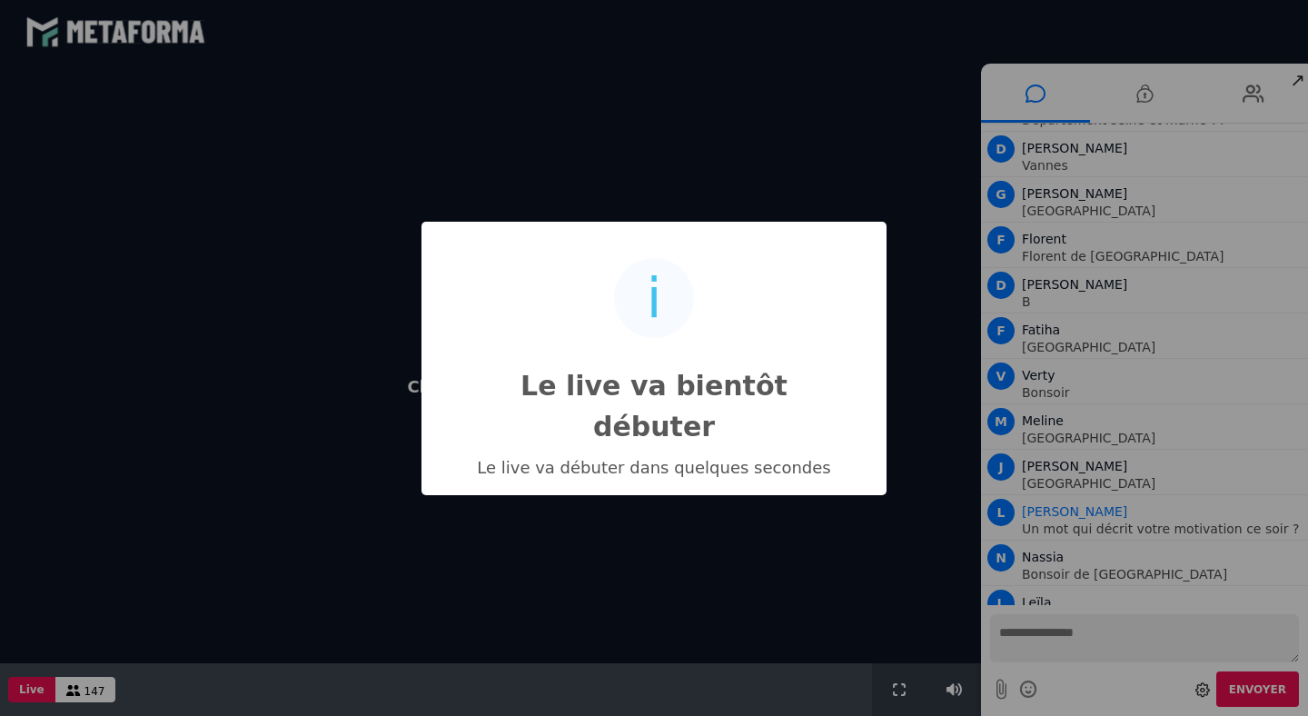
click at [1205, 663] on div "i Le live va bientôt débuter × Le live va débuter dans quelques secondes OK No …" at bounding box center [654, 358] width 1308 height 716
click at [1242, 642] on div "i Le live va bientôt débuter × Le live va débuter dans quelques secondes OK No …" at bounding box center [654, 358] width 1308 height 716
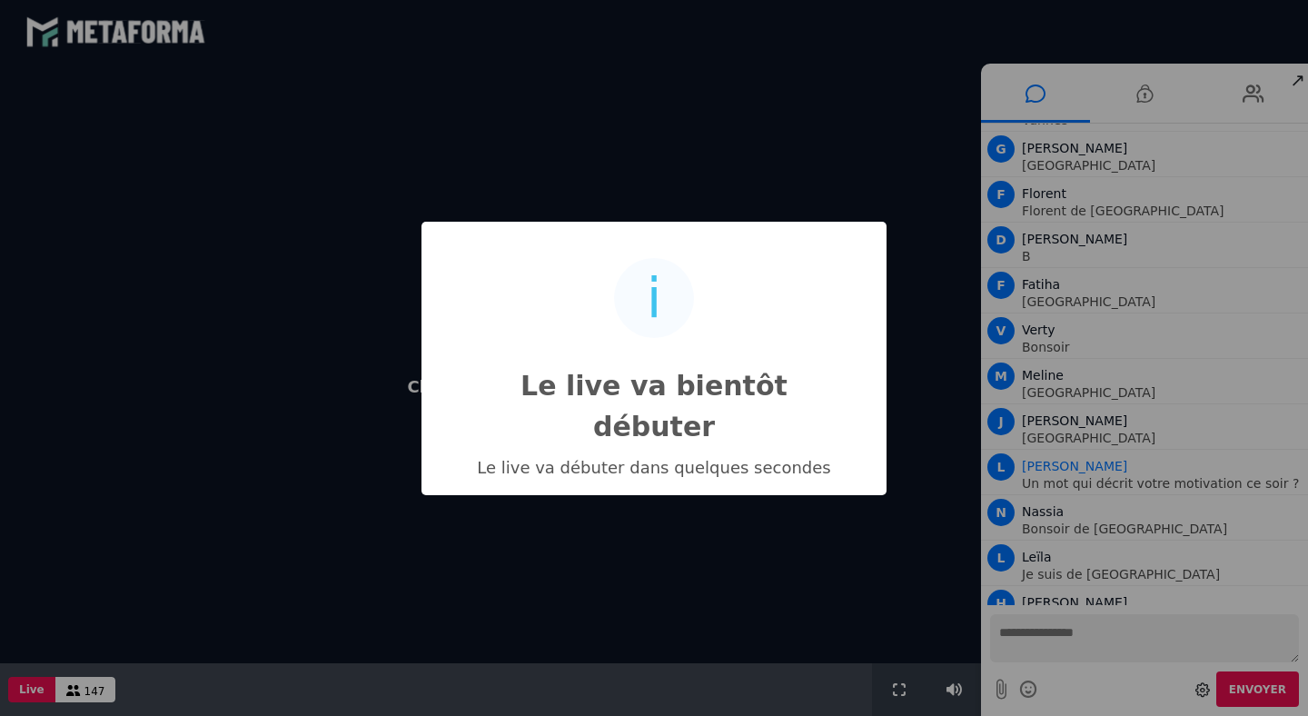
click at [1057, 637] on div "i Le live va bientôt débuter × Le live va débuter dans quelques secondes OK No …" at bounding box center [654, 358] width 1308 height 716
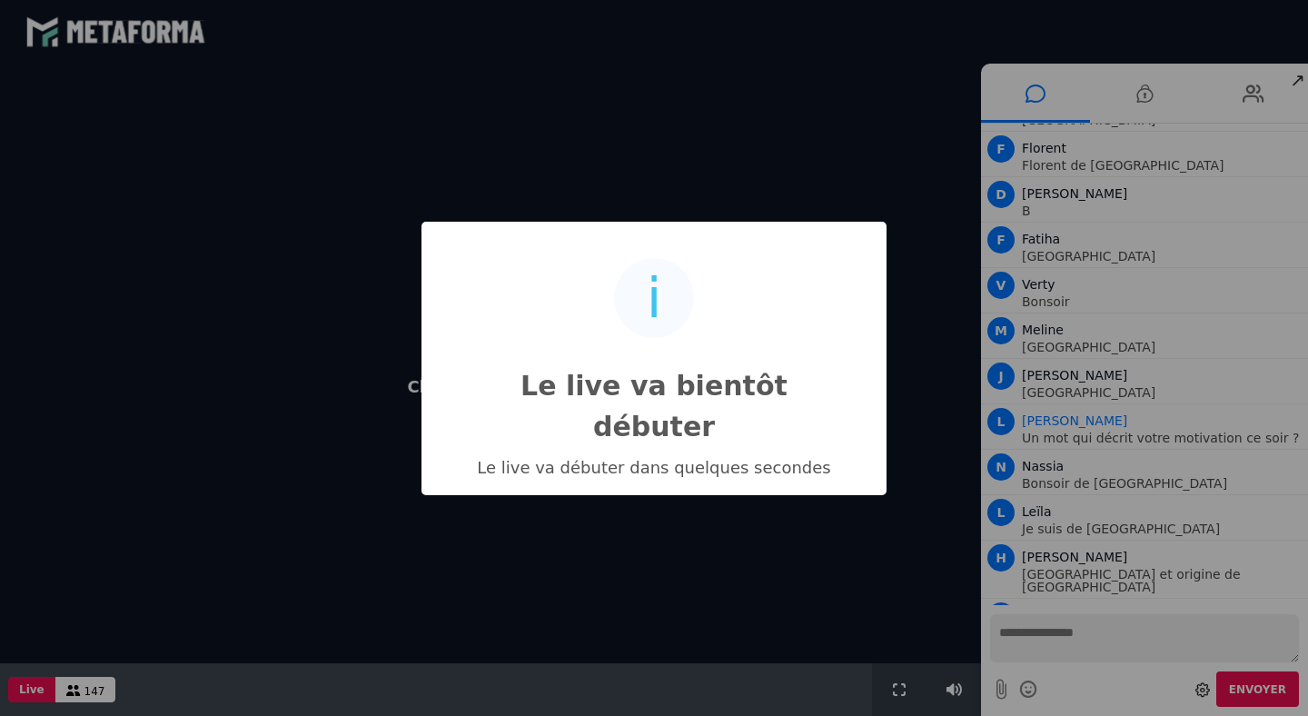
scroll to position [6011, 0]
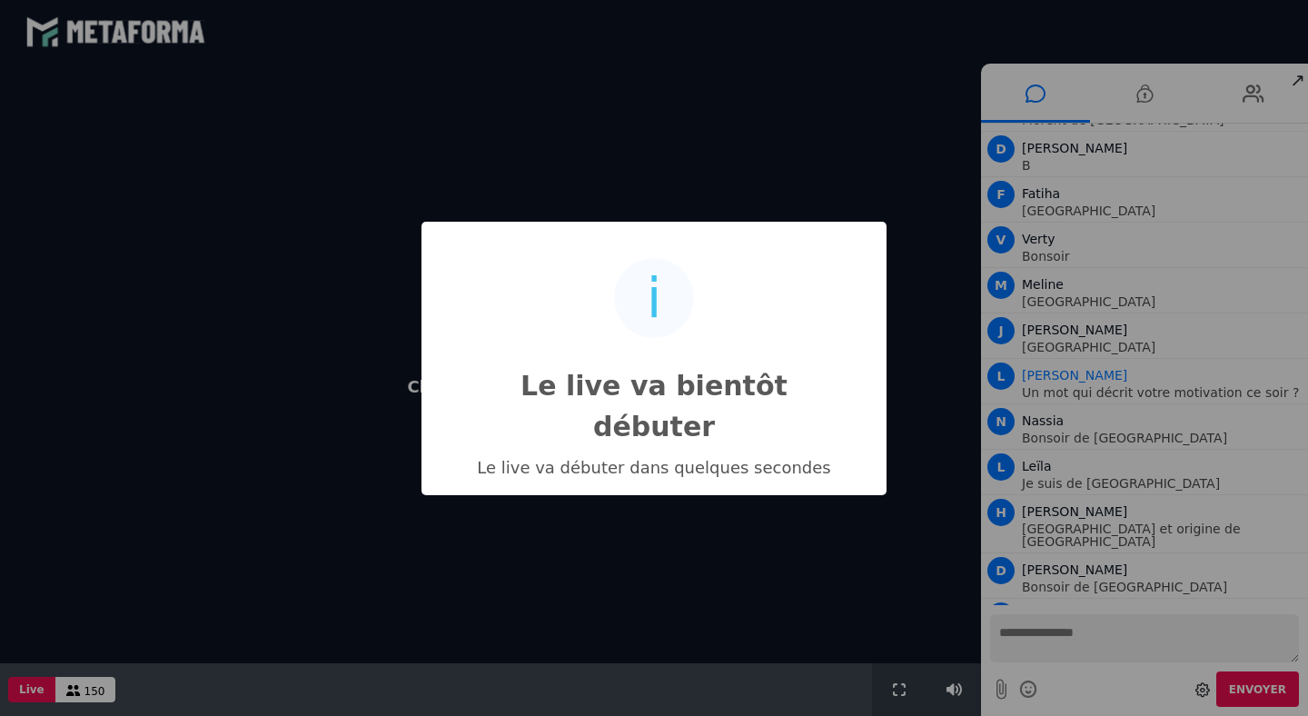
click at [1057, 637] on div "i Le live va bientôt débuter × Le live va débuter dans quelques secondes OK No …" at bounding box center [654, 358] width 1308 height 716
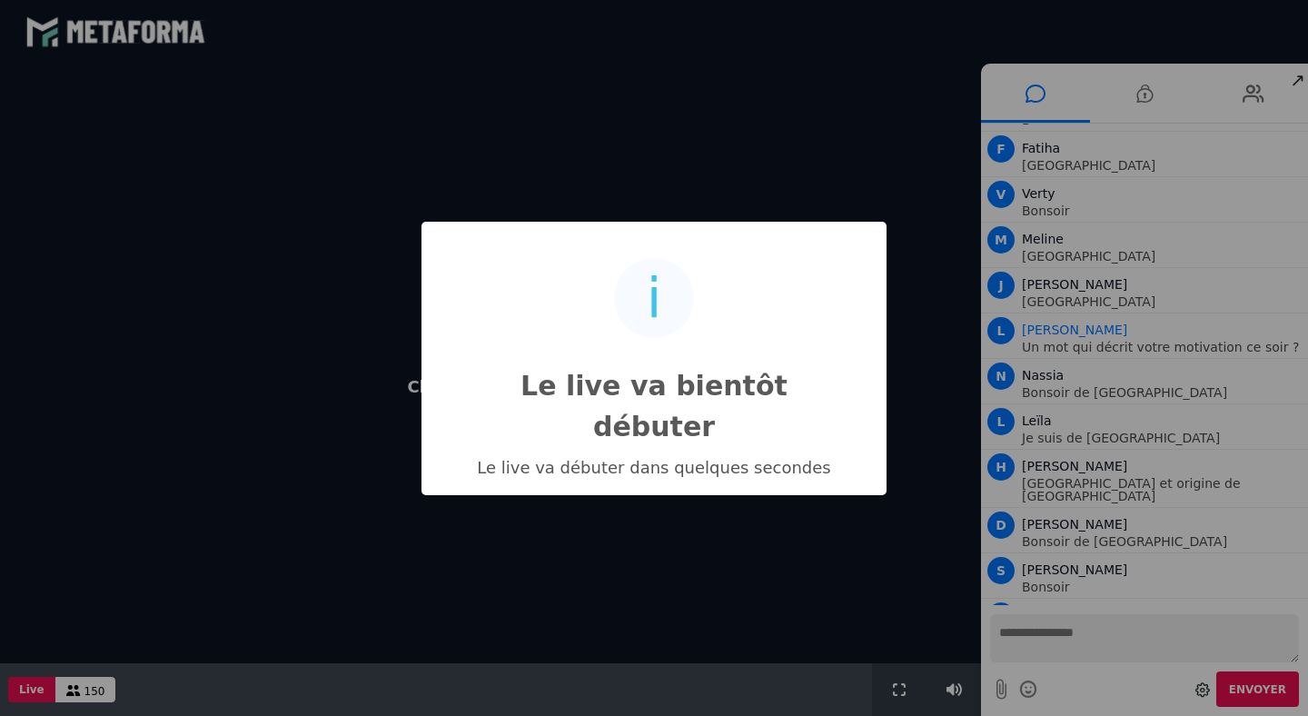
scroll to position [6102, 0]
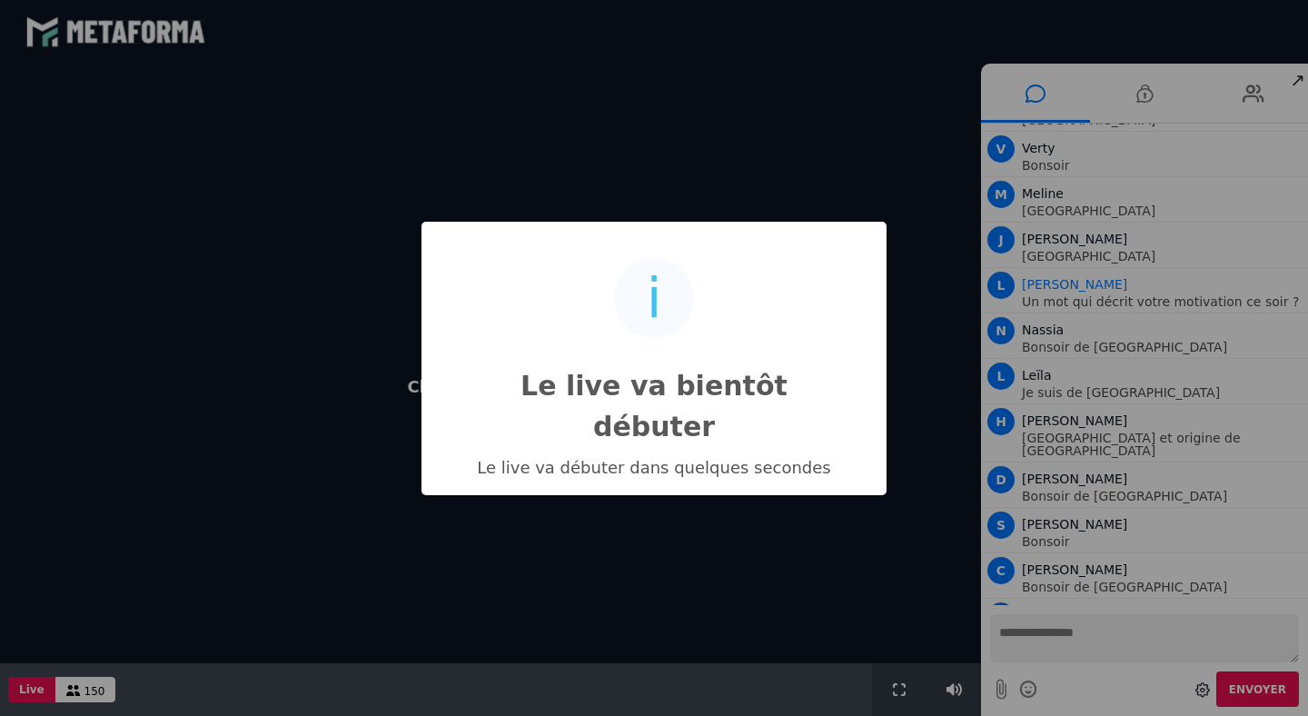
click at [1252, 94] on div "i Le live va bientôt débuter × Le live va débuter dans quelques secondes OK No …" at bounding box center [654, 358] width 1308 height 716
click at [1143, 94] on div "i Le live va bientôt débuter × Le live va débuter dans quelques secondes OK No …" at bounding box center [654, 358] width 1308 height 716
click at [1033, 95] on div "i Le live va bientôt débuter × Le live va débuter dans quelques secondes OK No …" at bounding box center [654, 358] width 1308 height 716
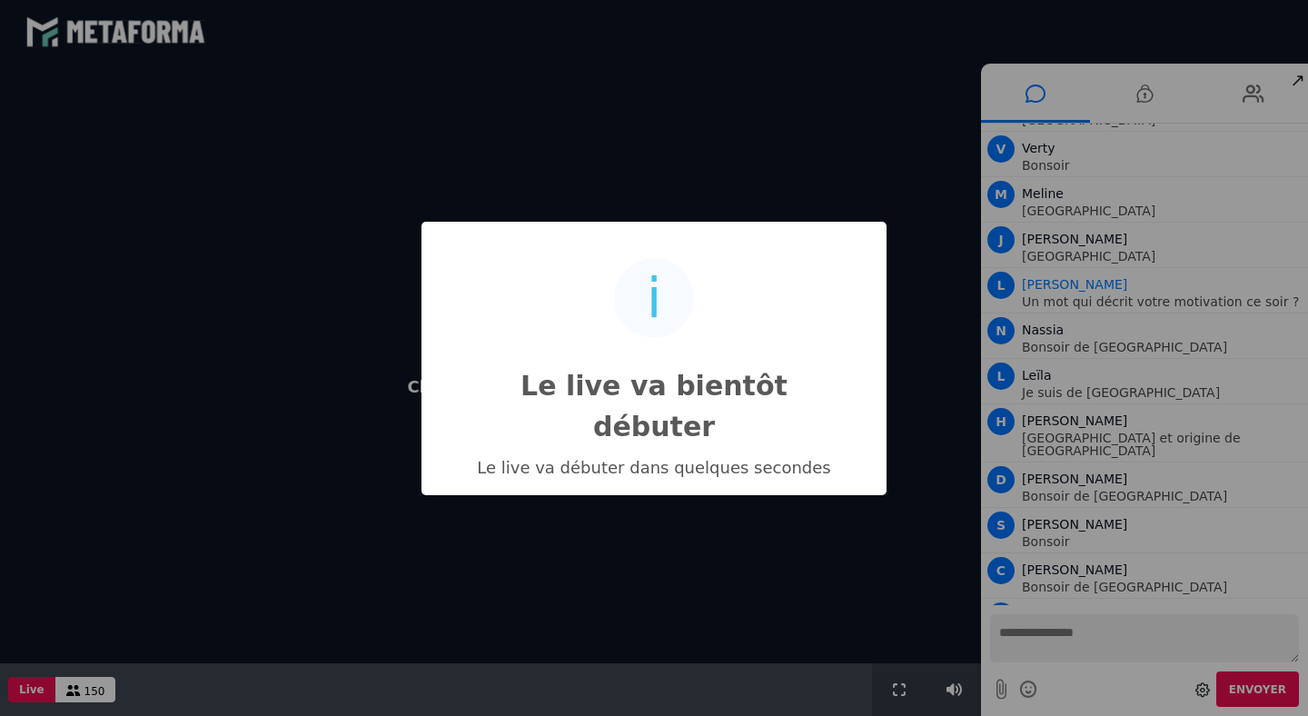
click at [1039, 629] on div "i Le live va bientôt débuter × Le live va débuter dans quelques secondes OK No …" at bounding box center [654, 358] width 1308 height 716
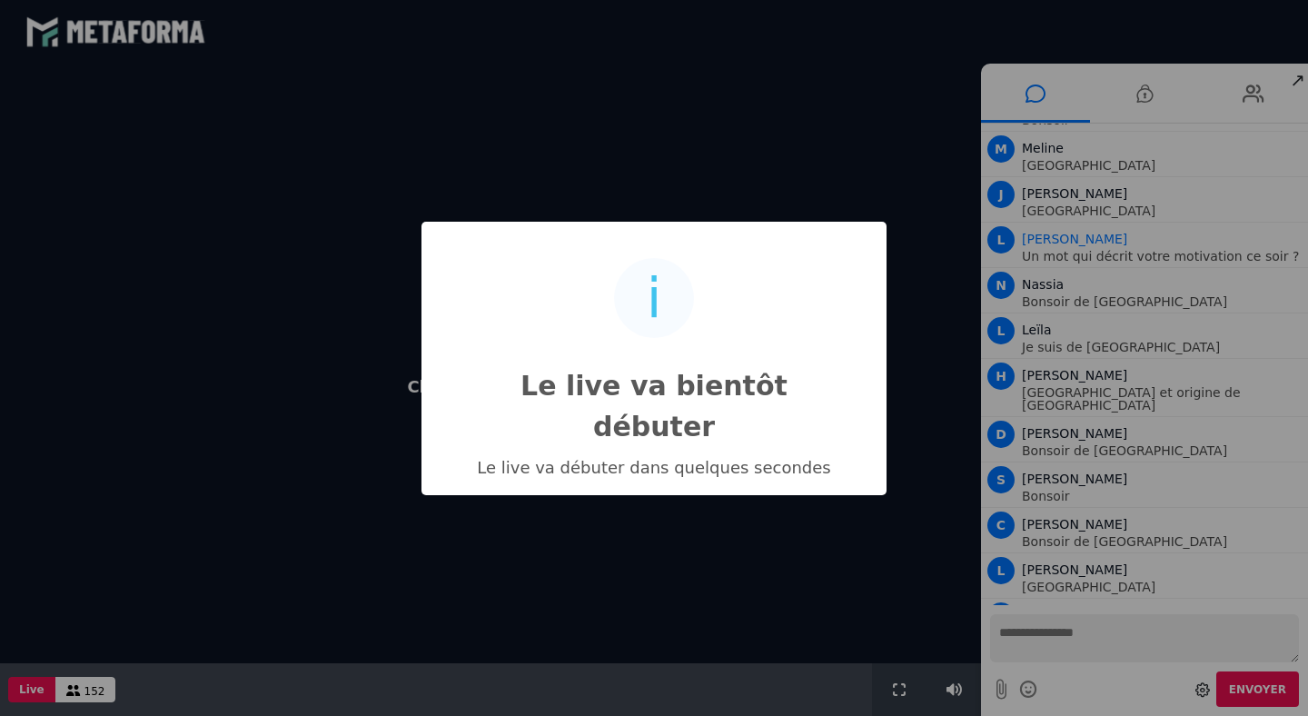
click at [1062, 647] on div "i Le live va bientôt débuter × Le live va débuter dans quelques secondes OK No …" at bounding box center [654, 358] width 1308 height 716
click at [1074, 648] on div "i Le live va bientôt débuter × Le live va débuter dans quelques secondes OK No …" at bounding box center [654, 358] width 1308 height 716
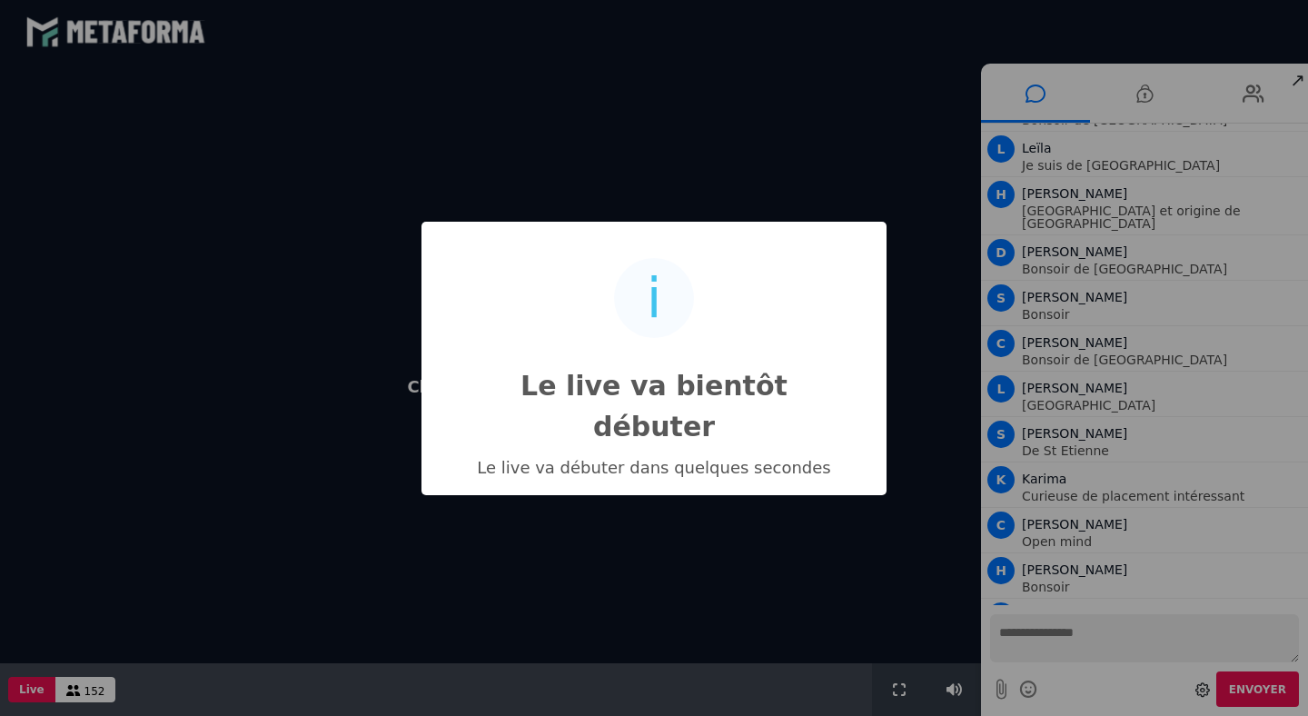
scroll to position [6374, 0]
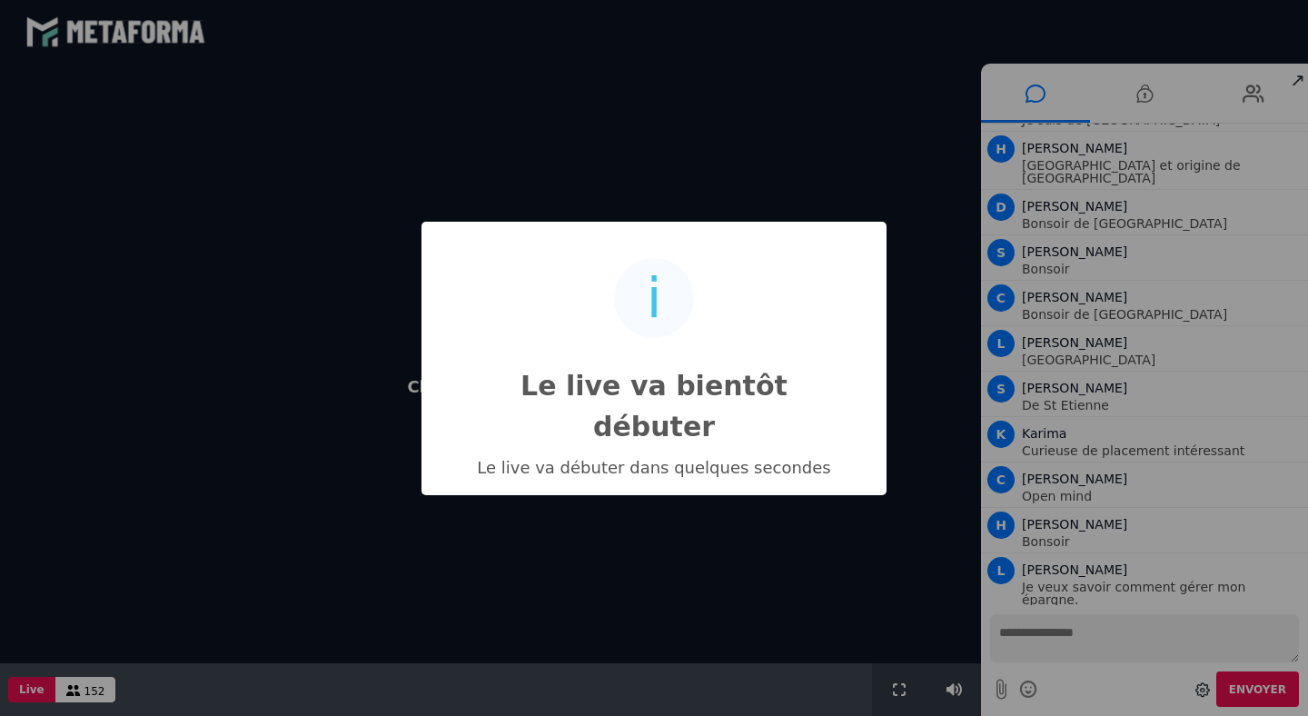
click at [1135, 598] on div "i Le live va bientôt débuter × Le live va débuter dans quelques secondes OK No …" at bounding box center [654, 358] width 1308 height 716
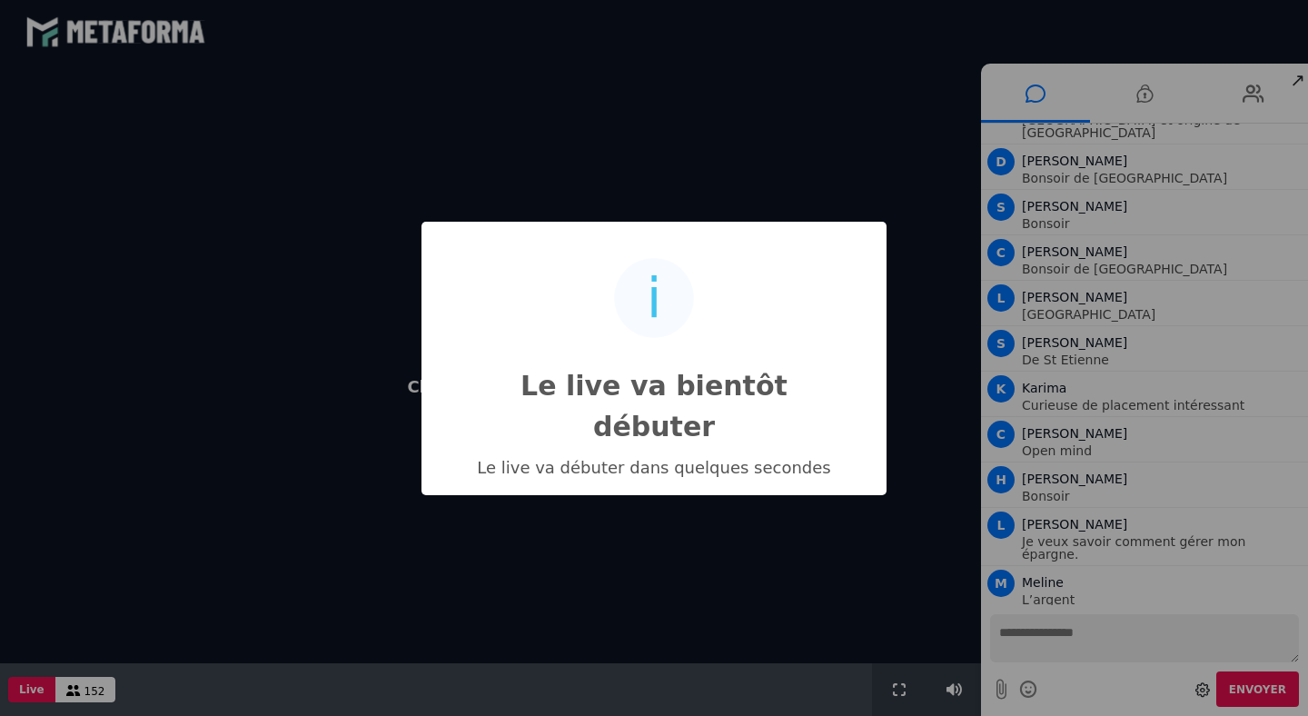
click at [1071, 629] on div "i Le live va bientôt débuter × Le live va débuter dans quelques secondes OK No …" at bounding box center [654, 358] width 1308 height 716
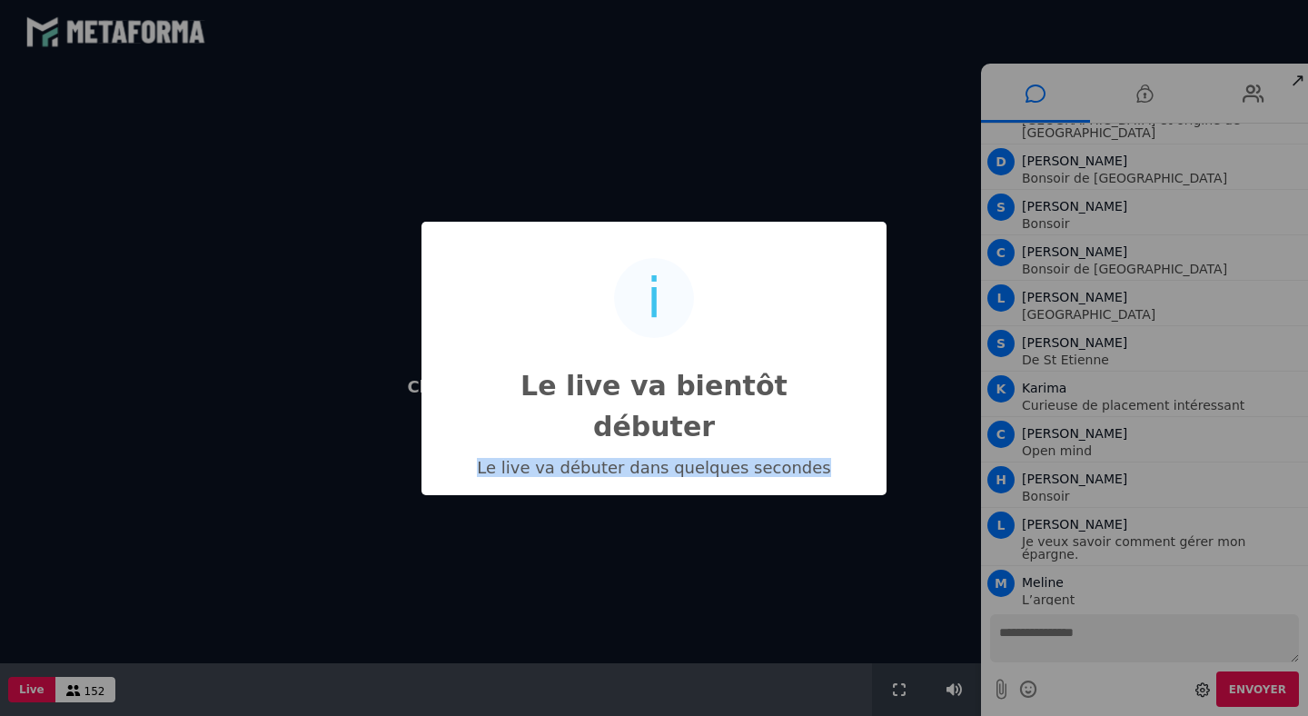
click at [1071, 629] on div "i Le live va bientôt débuter × Le live va débuter dans quelques secondes OK No …" at bounding box center [654, 358] width 1308 height 716
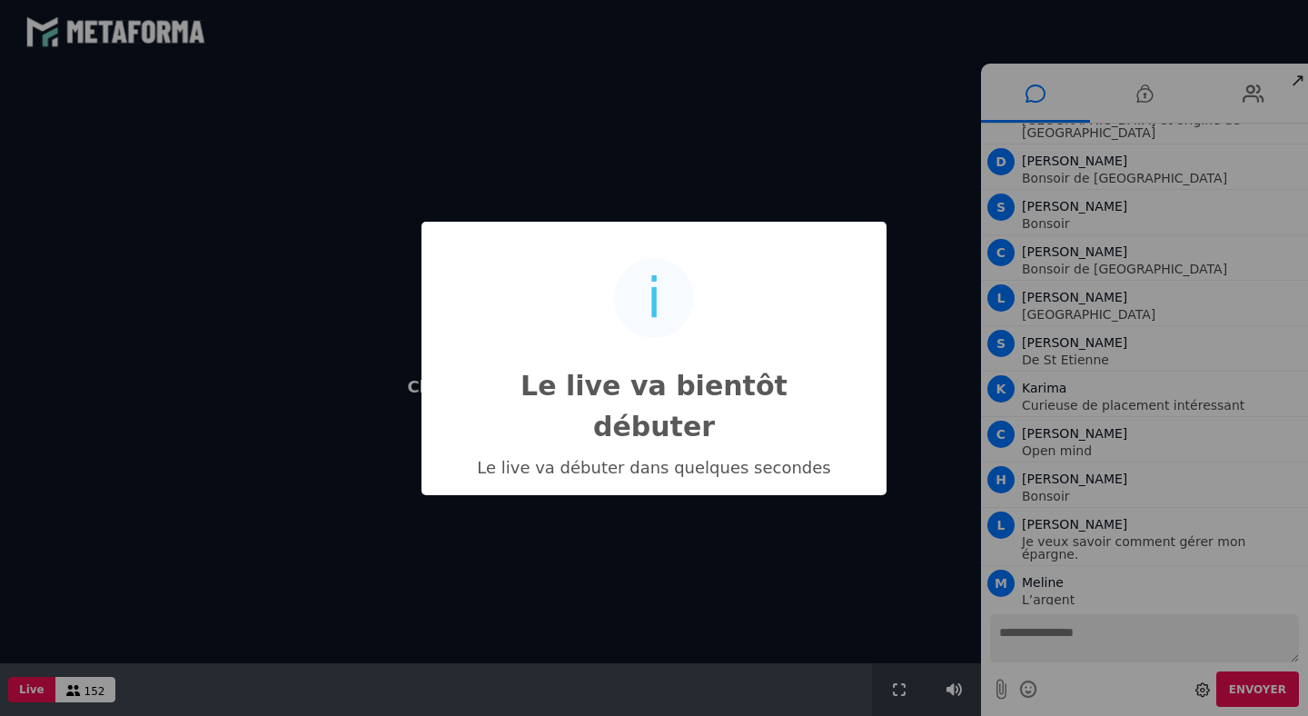
click at [1033, 96] on div "i Le live va bientôt débuter × Le live va débuter dans quelques secondes OK No …" at bounding box center [654, 358] width 1308 height 716
click at [693, 114] on div "i Le live va bientôt débuter × Le live va débuter dans quelques secondes OK No …" at bounding box center [654, 358] width 1308 height 716
click at [998, 637] on div "i Le live va bientôt débuter × Le live va débuter dans quelques secondes OK No …" at bounding box center [654, 358] width 1308 height 716
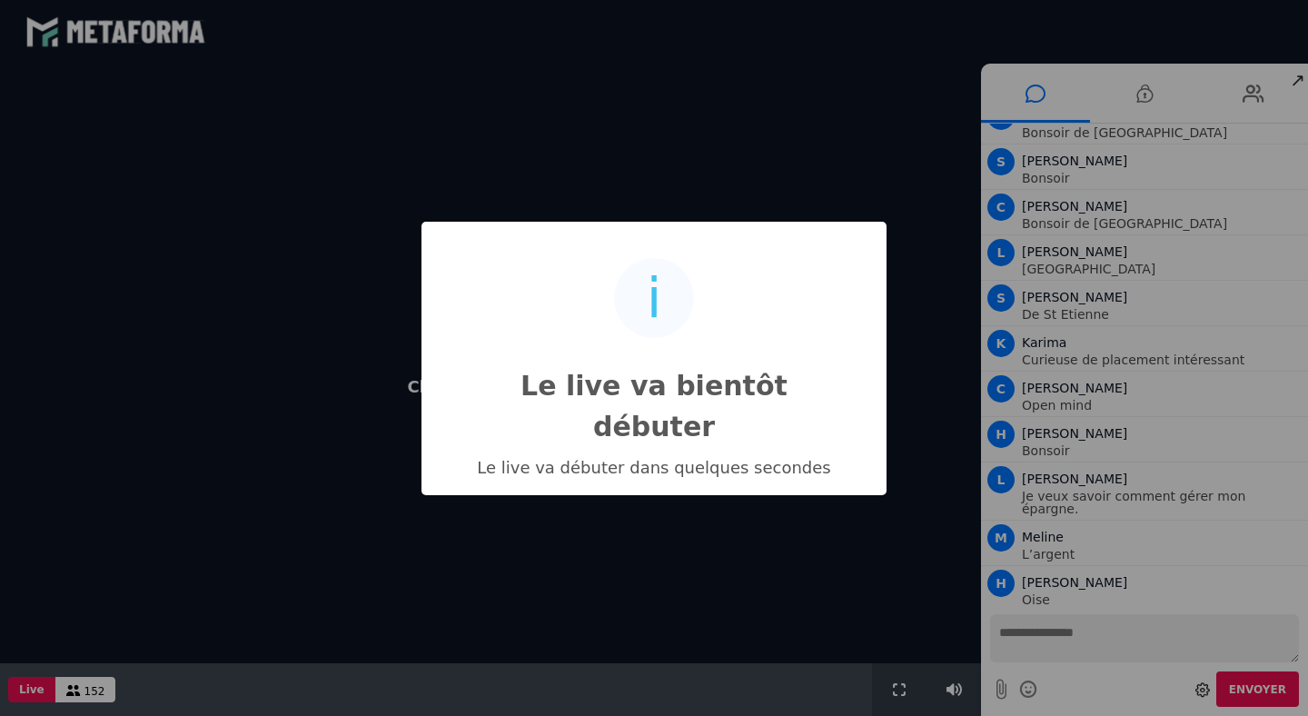
click at [998, 637] on div "i Le live va bientôt débuter × Le live va débuter dans quelques secondes OK No …" at bounding box center [654, 358] width 1308 height 716
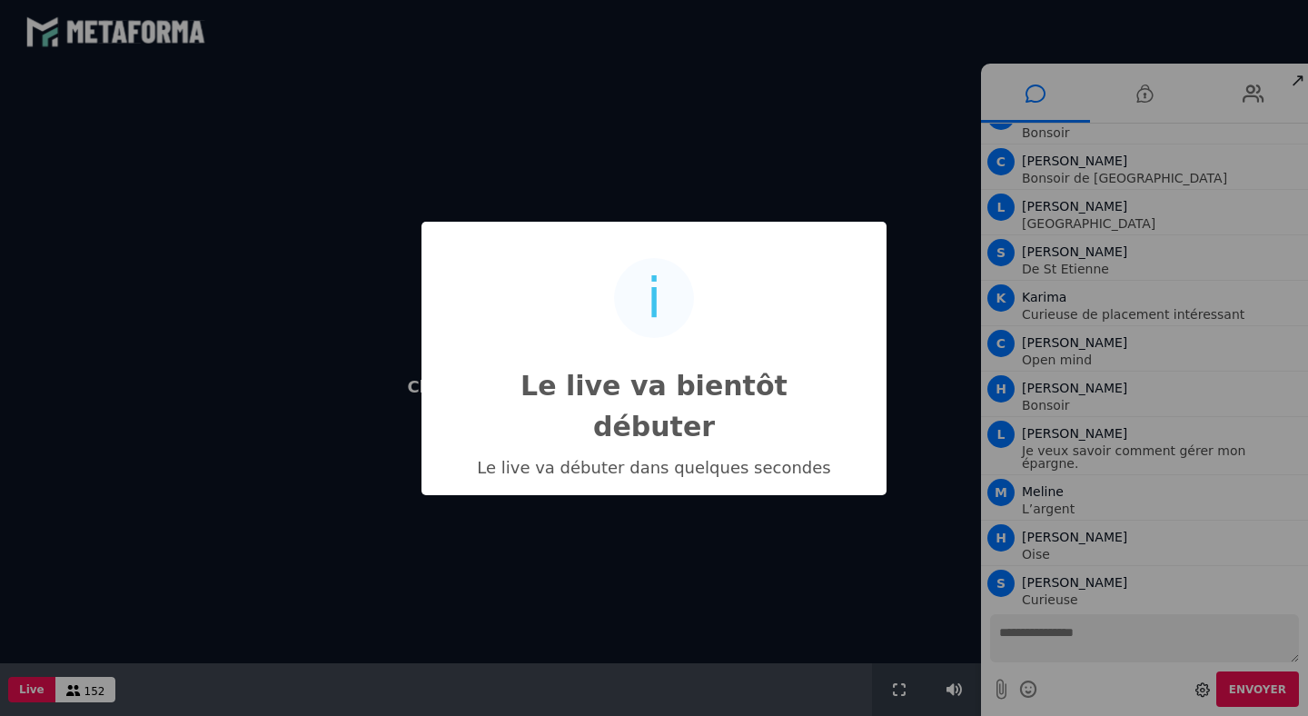
click at [998, 637] on div "i Le live va bientôt débuter × Le live va débuter dans quelques secondes OK No …" at bounding box center [654, 358] width 1308 height 716
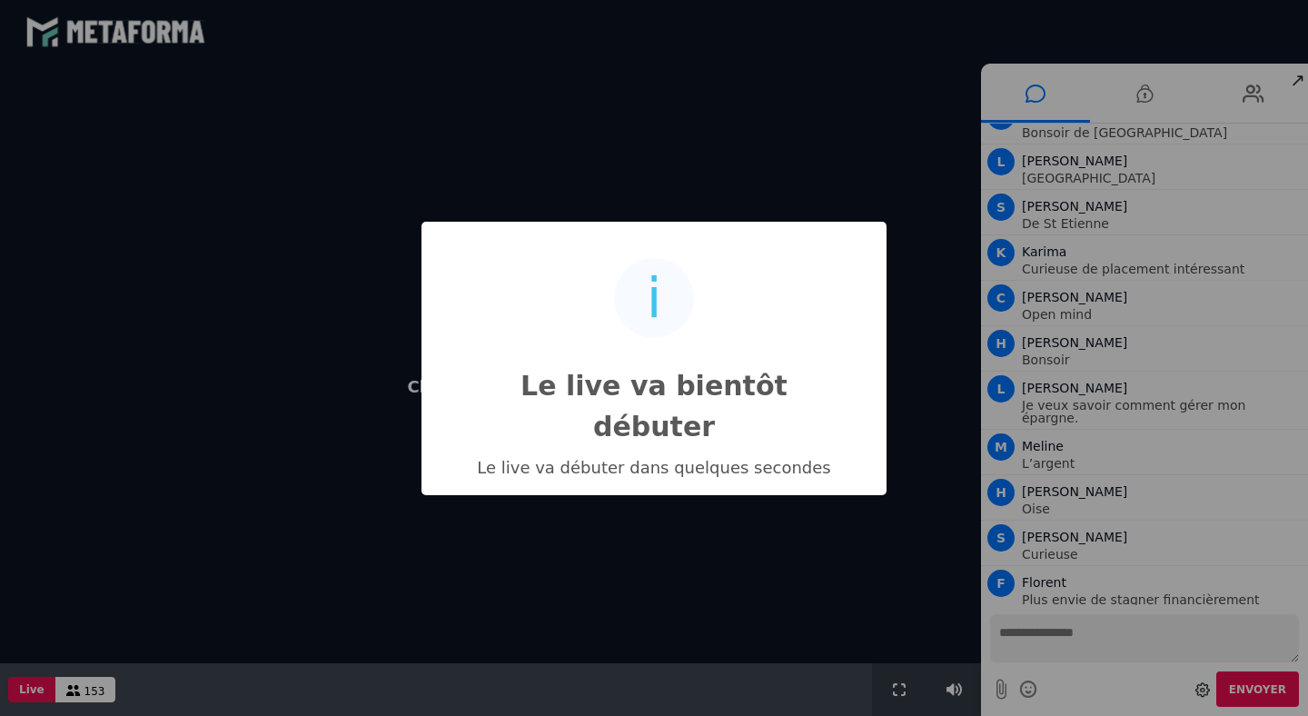
click at [1072, 634] on div "i Le live va bientôt débuter × Le live va débuter dans quelques secondes OK No …" at bounding box center [654, 358] width 1308 height 716
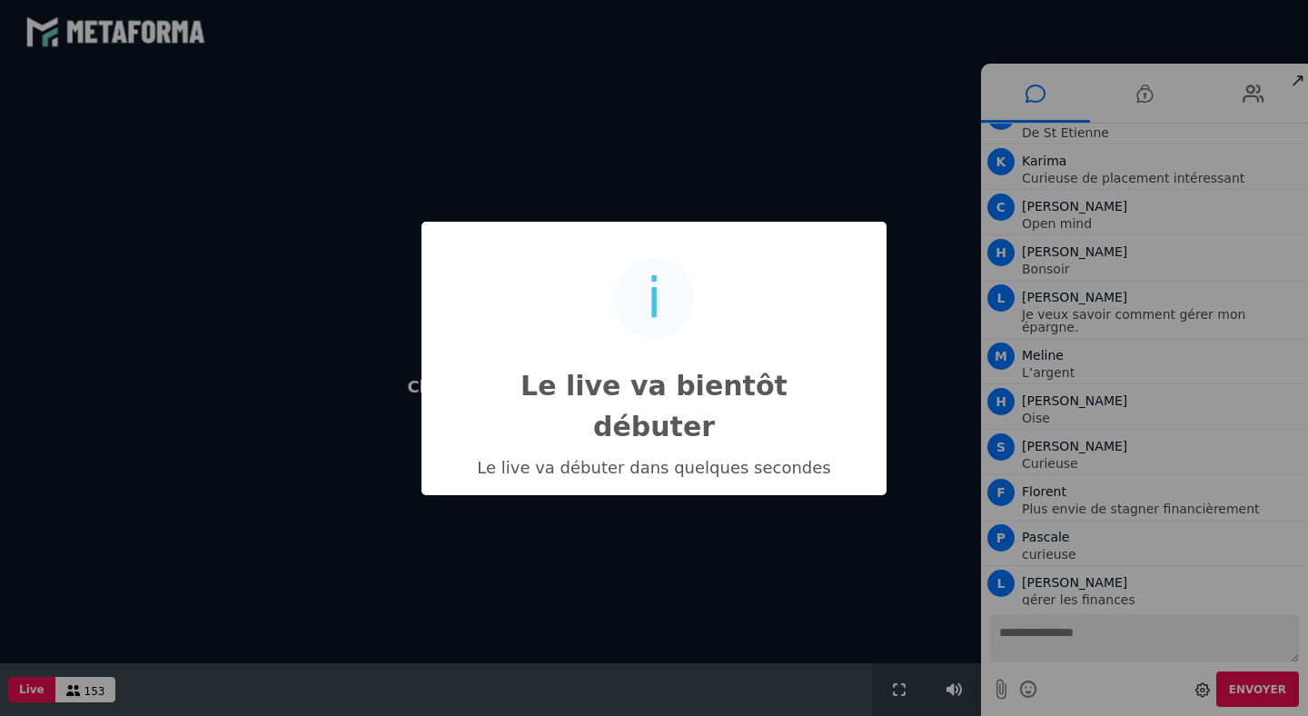
scroll to position [6692, 0]
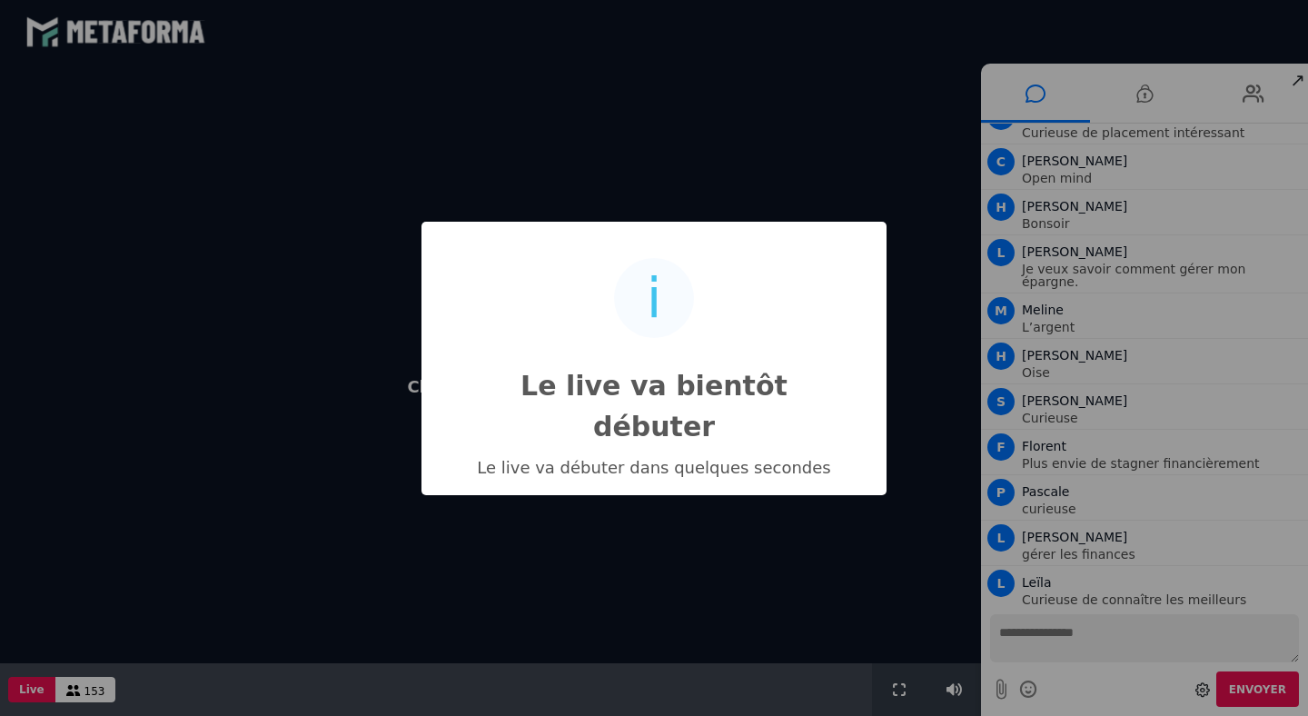
click at [1072, 634] on div "i Le live va bientôt débuter × Le live va débuter dans quelques secondes OK No …" at bounding box center [654, 358] width 1308 height 716
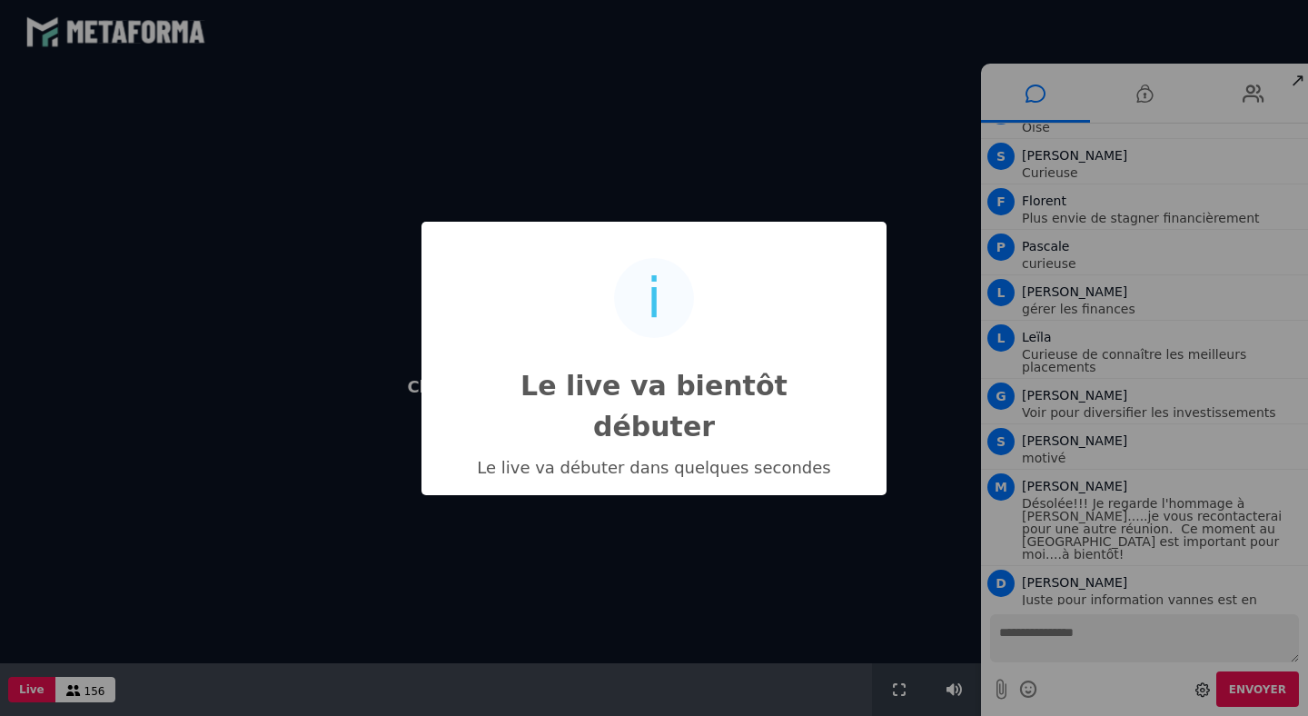
scroll to position [6995, 0]
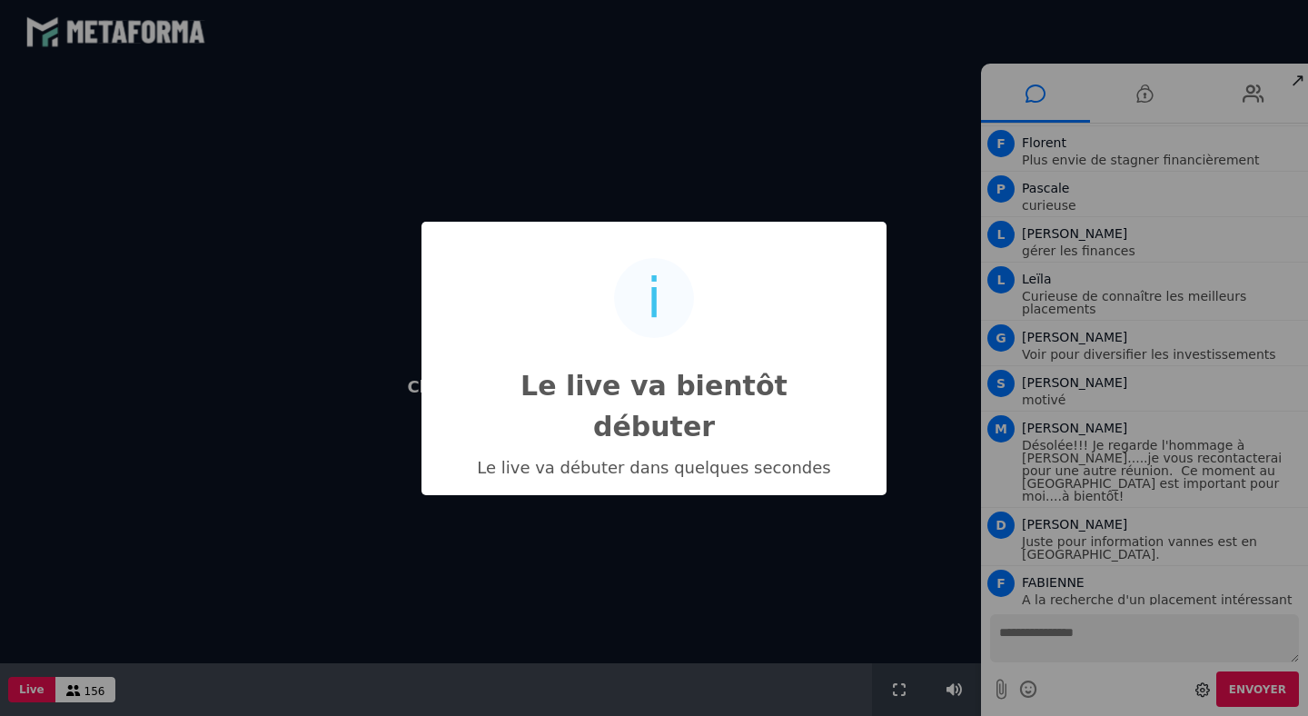
click at [1191, 633] on div "i Le live va bientôt débuter × Le live va débuter dans quelques secondes OK No …" at bounding box center [654, 358] width 1308 height 716
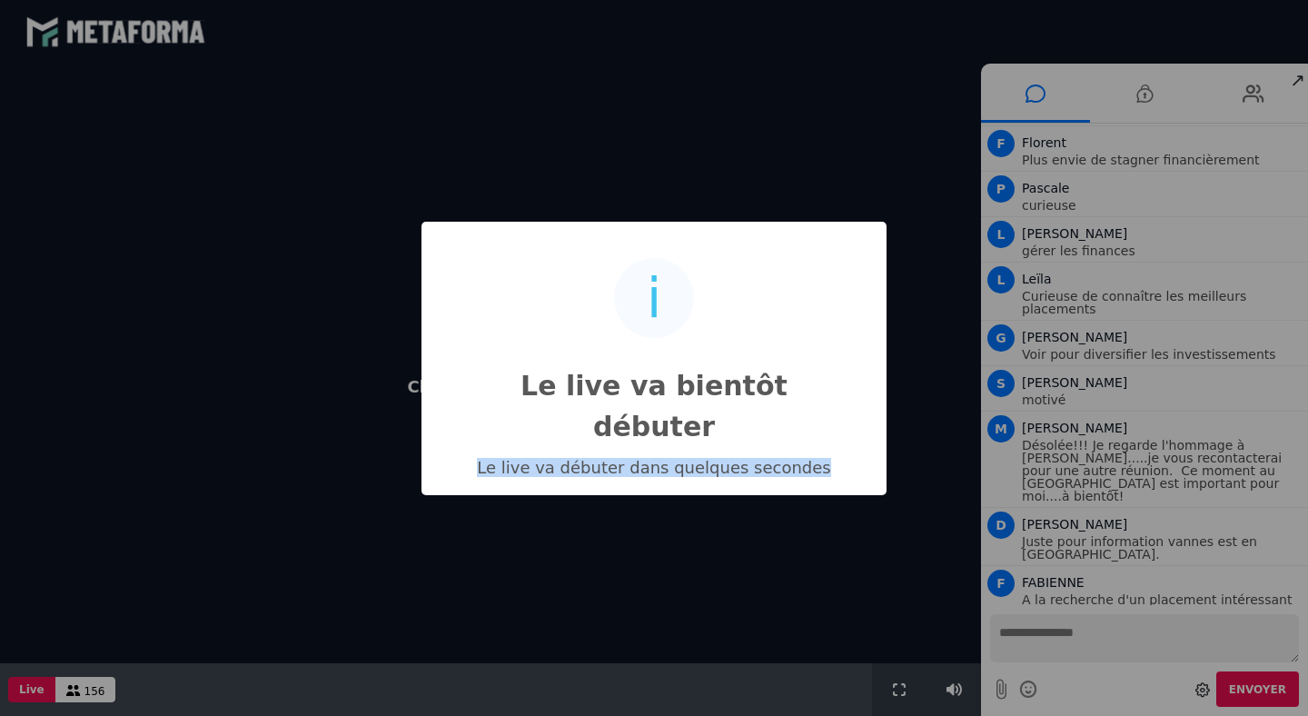
click at [1191, 633] on div "i Le live va bientôt débuter × Le live va débuter dans quelques secondes OK No …" at bounding box center [654, 358] width 1308 height 716
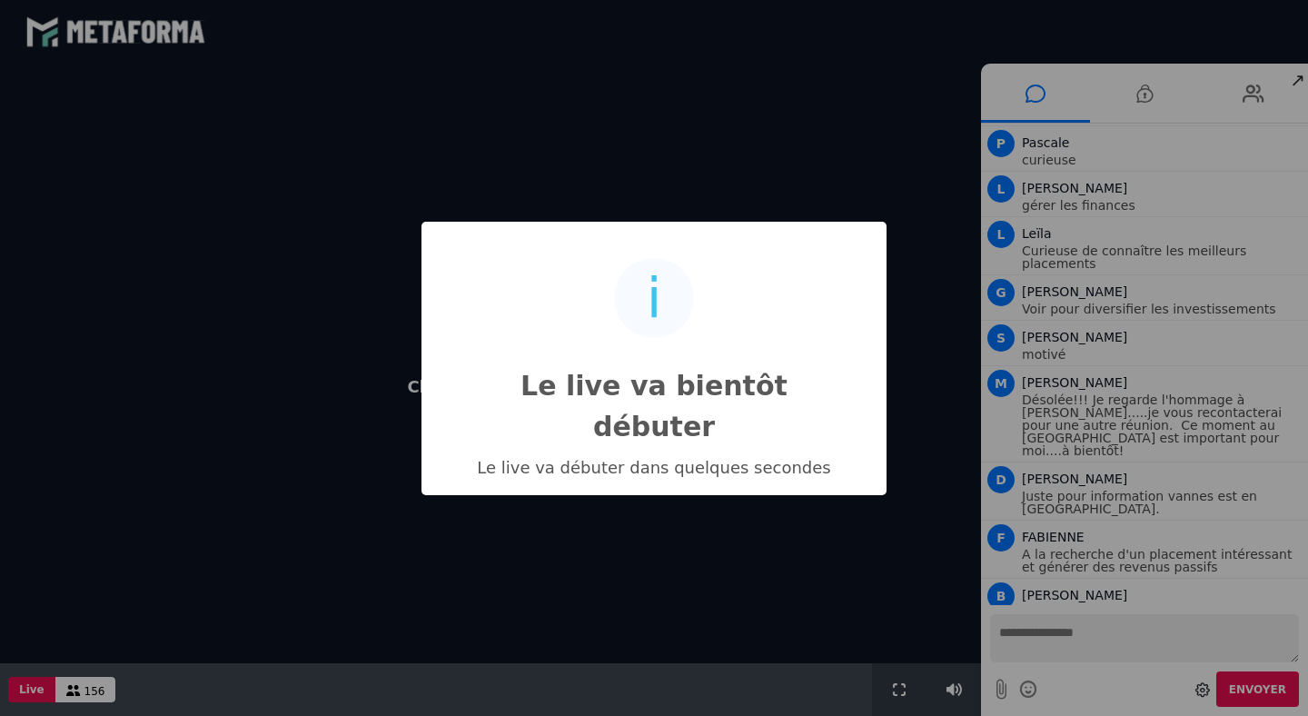
click at [871, 547] on div "i Le live va bientôt débuter × Le live va débuter dans quelques secondes OK No …" at bounding box center [654, 358] width 1308 height 716
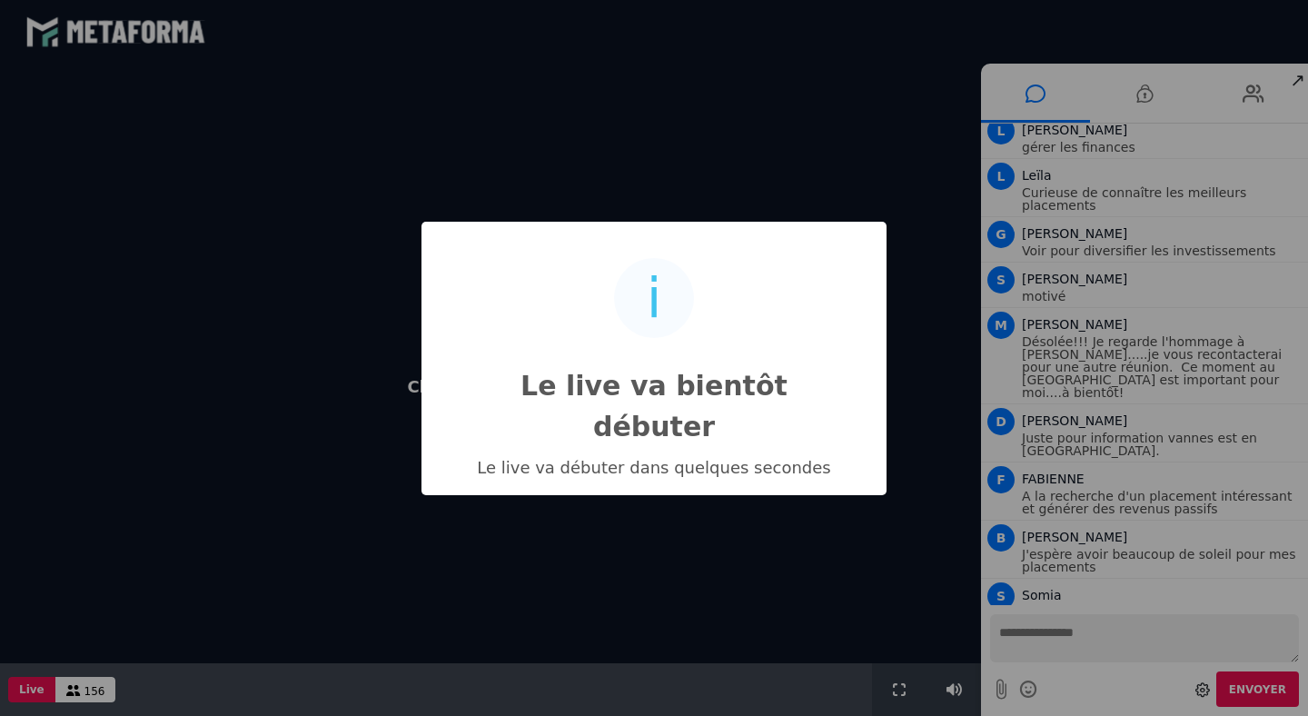
click at [1019, 629] on div "i Le live va bientôt débuter × Le live va débuter dans quelques secondes OK No …" at bounding box center [654, 358] width 1308 height 716
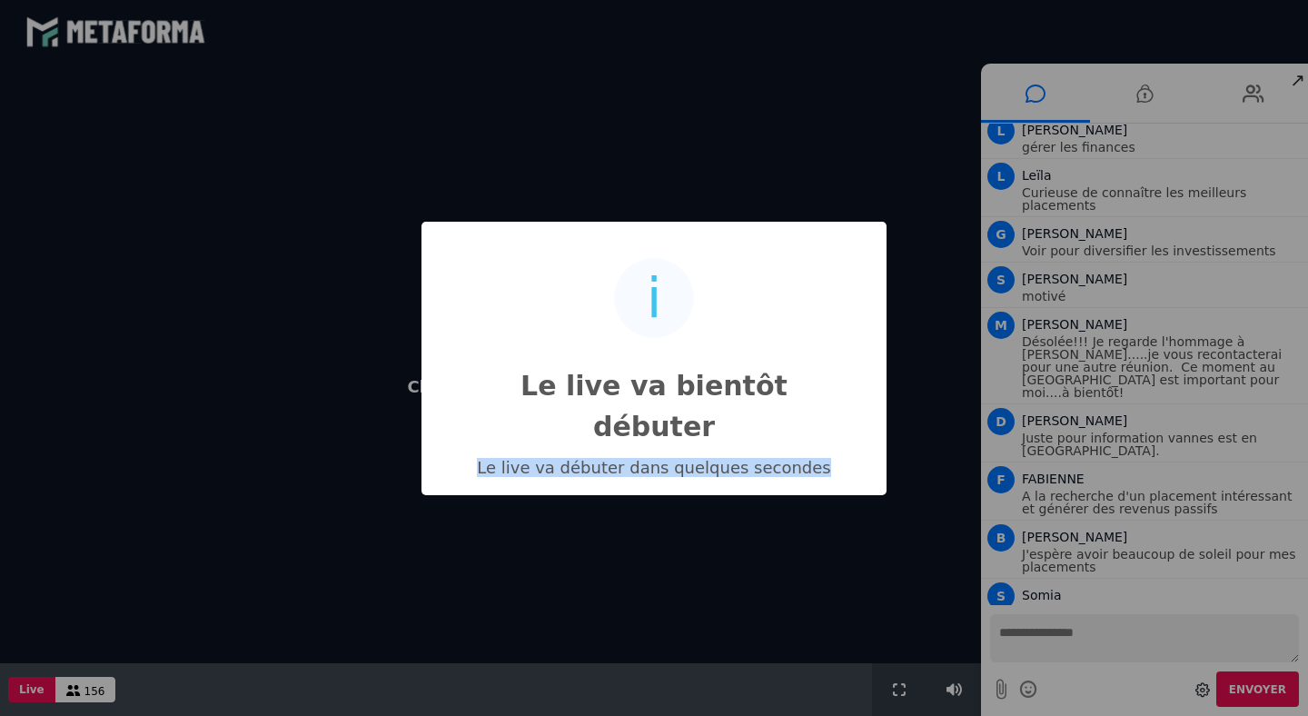
click at [1019, 629] on div "i Le live va bientôt débuter × Le live va débuter dans quelques secondes OK No …" at bounding box center [654, 358] width 1308 height 716
click at [1012, 643] on div "i Le live va bientôt débuter × Le live va débuter dans quelques secondes OK No …" at bounding box center [654, 358] width 1308 height 716
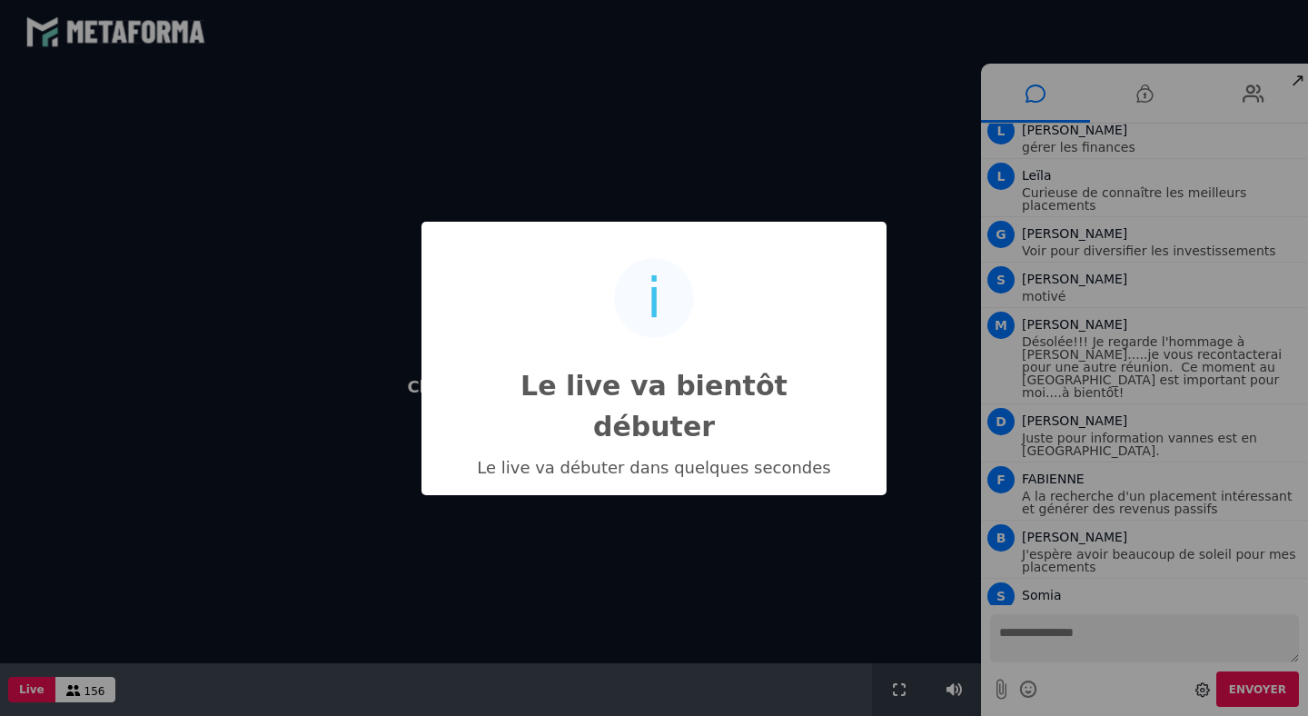
click at [1012, 643] on div "i Le live va bientôt débuter × Le live va débuter dans quelques secondes OK No …" at bounding box center [654, 358] width 1308 height 716
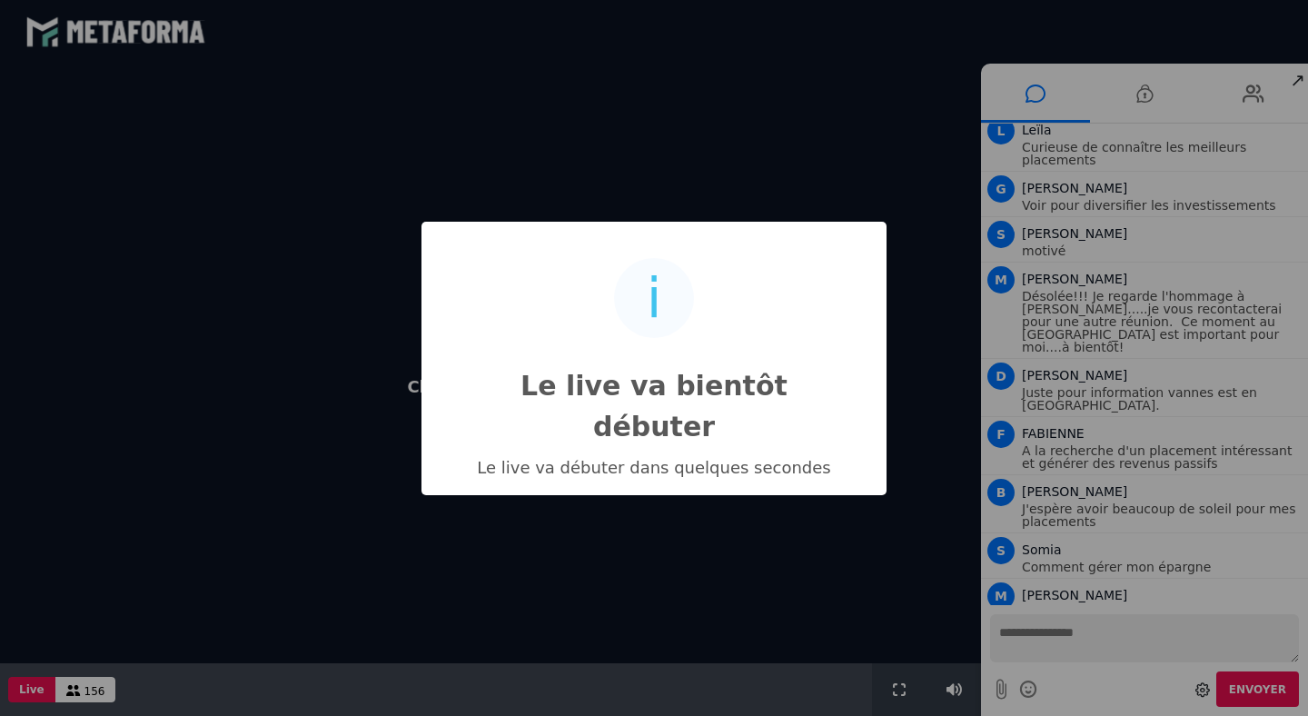
click at [698, 297] on div "i Le live va bientôt débuter ×" at bounding box center [654, 349] width 429 height 218
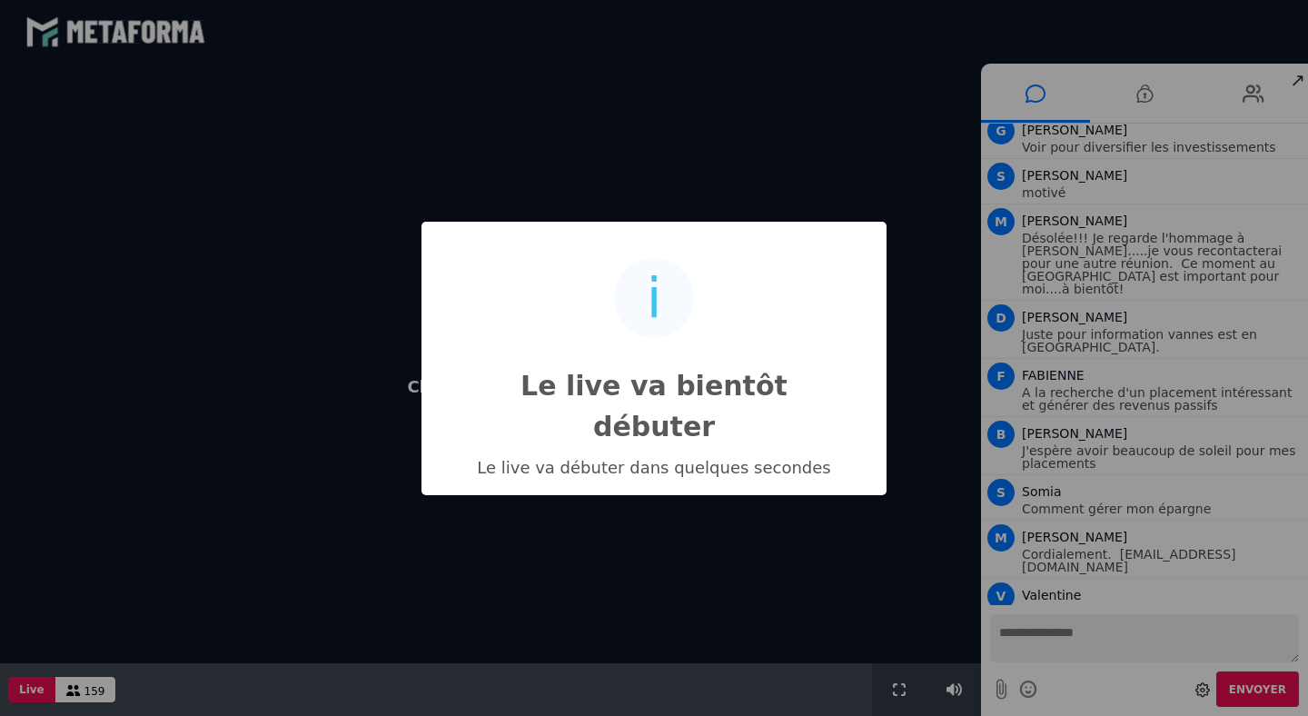
click at [946, 21] on div "i Le live va bientôt débuter × Le live va débuter dans quelques secondes OK No …" at bounding box center [654, 358] width 1308 height 716
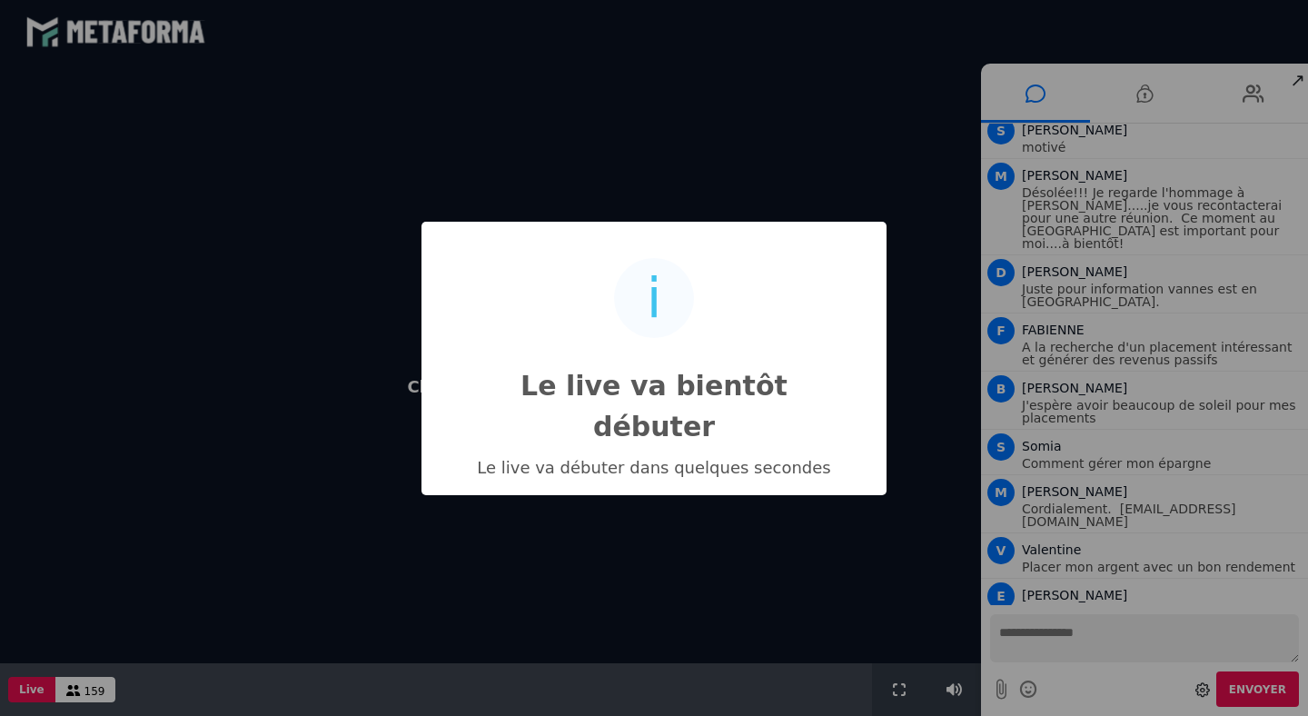
scroll to position [7293, 0]
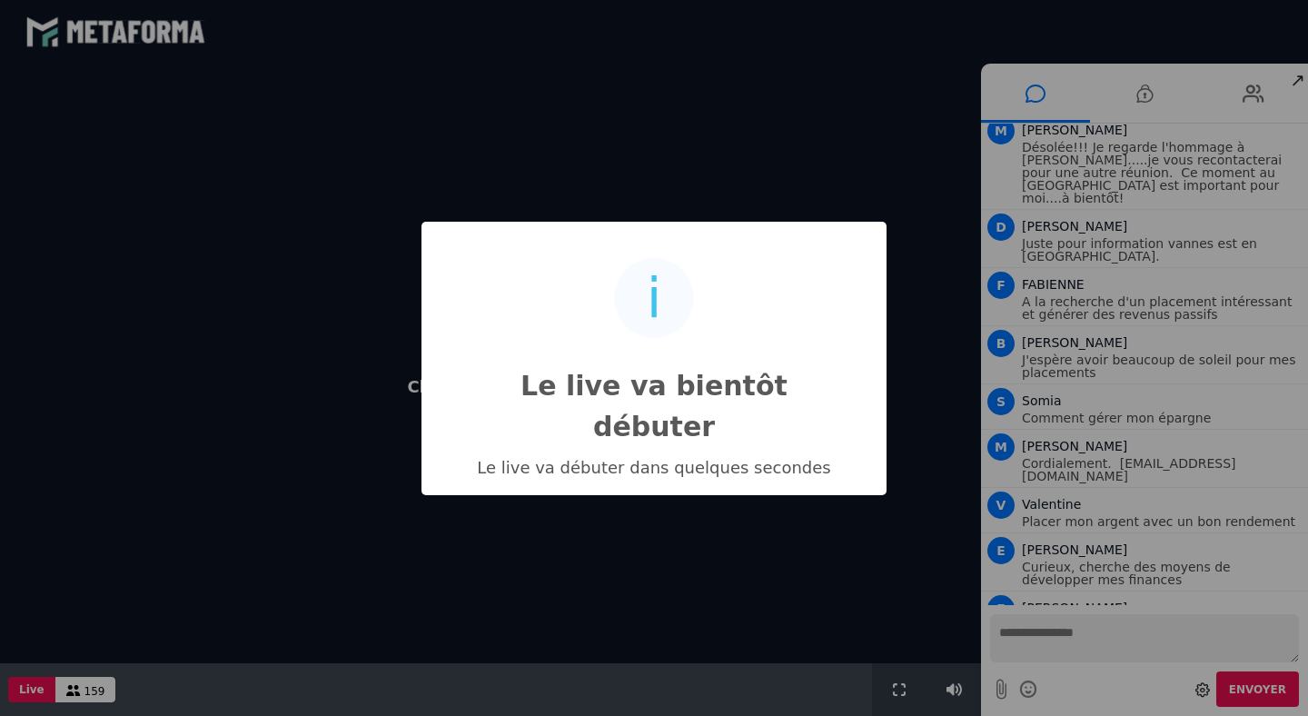
click at [25, 694] on div "i Le live va bientôt débuter × Le live va débuter dans quelques secondes OK No …" at bounding box center [654, 358] width 1308 height 716
click at [1147, 99] on div "i Le live va bientôt débuter × Le live va débuter dans quelques secondes OK No …" at bounding box center [654, 358] width 1308 height 716
click at [608, 458] on div "Le live va débuter dans quelques secondes" at bounding box center [654, 467] width 376 height 19
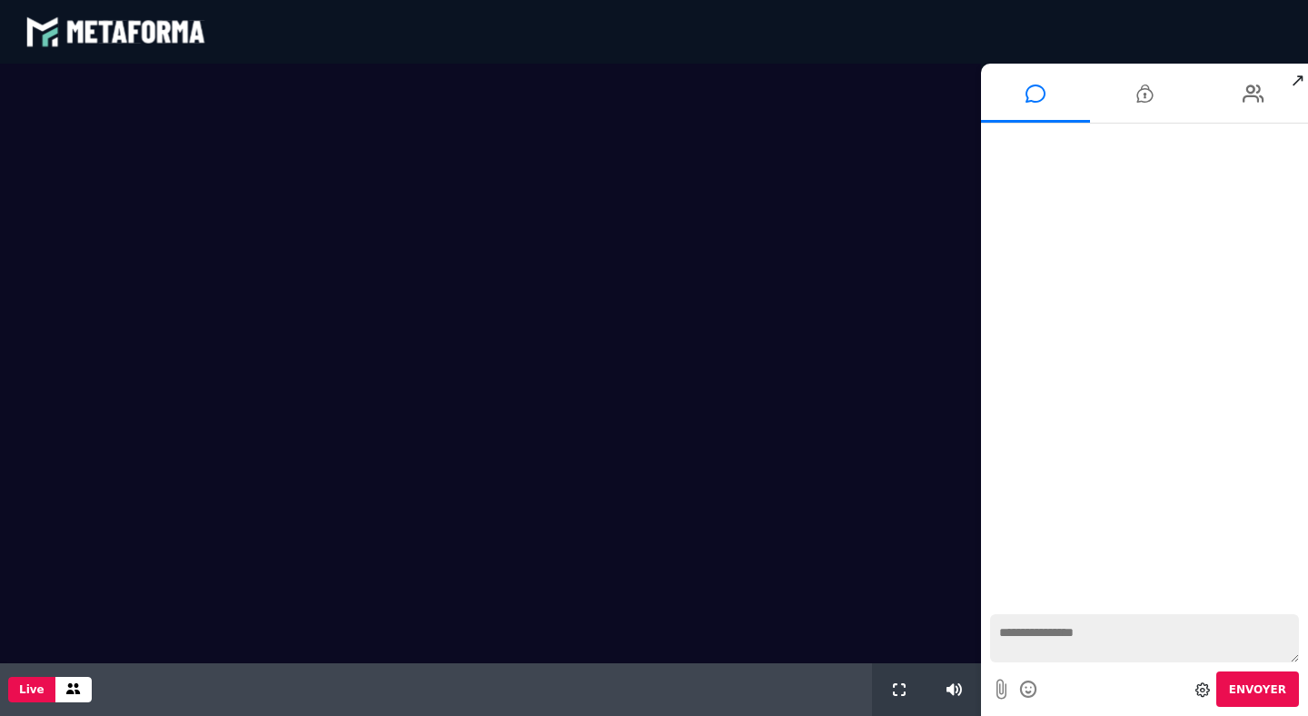
click at [1014, 627] on textarea at bounding box center [1144, 638] width 309 height 48
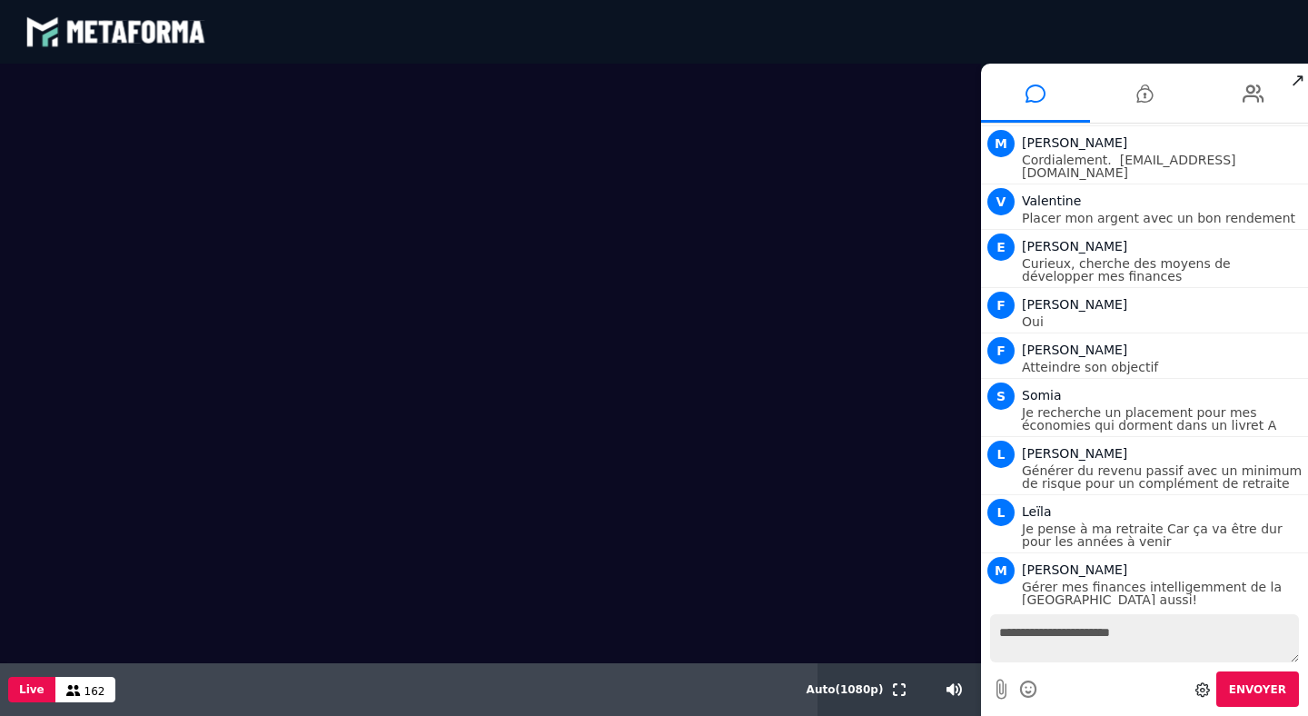
type textarea "**********"
click at [1253, 685] on span "Envoyer" at bounding box center [1257, 689] width 57 height 13
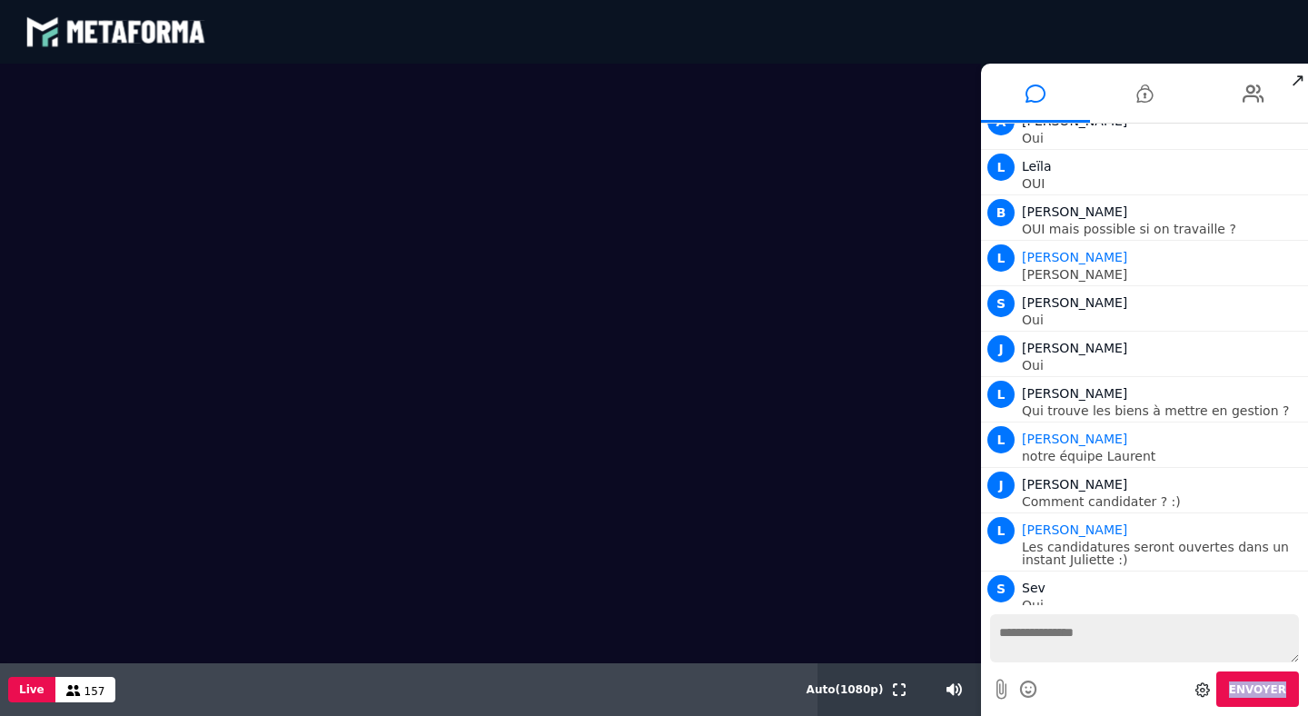
scroll to position [12396, 0]
